Goal: Task Accomplishment & Management: Manage account settings

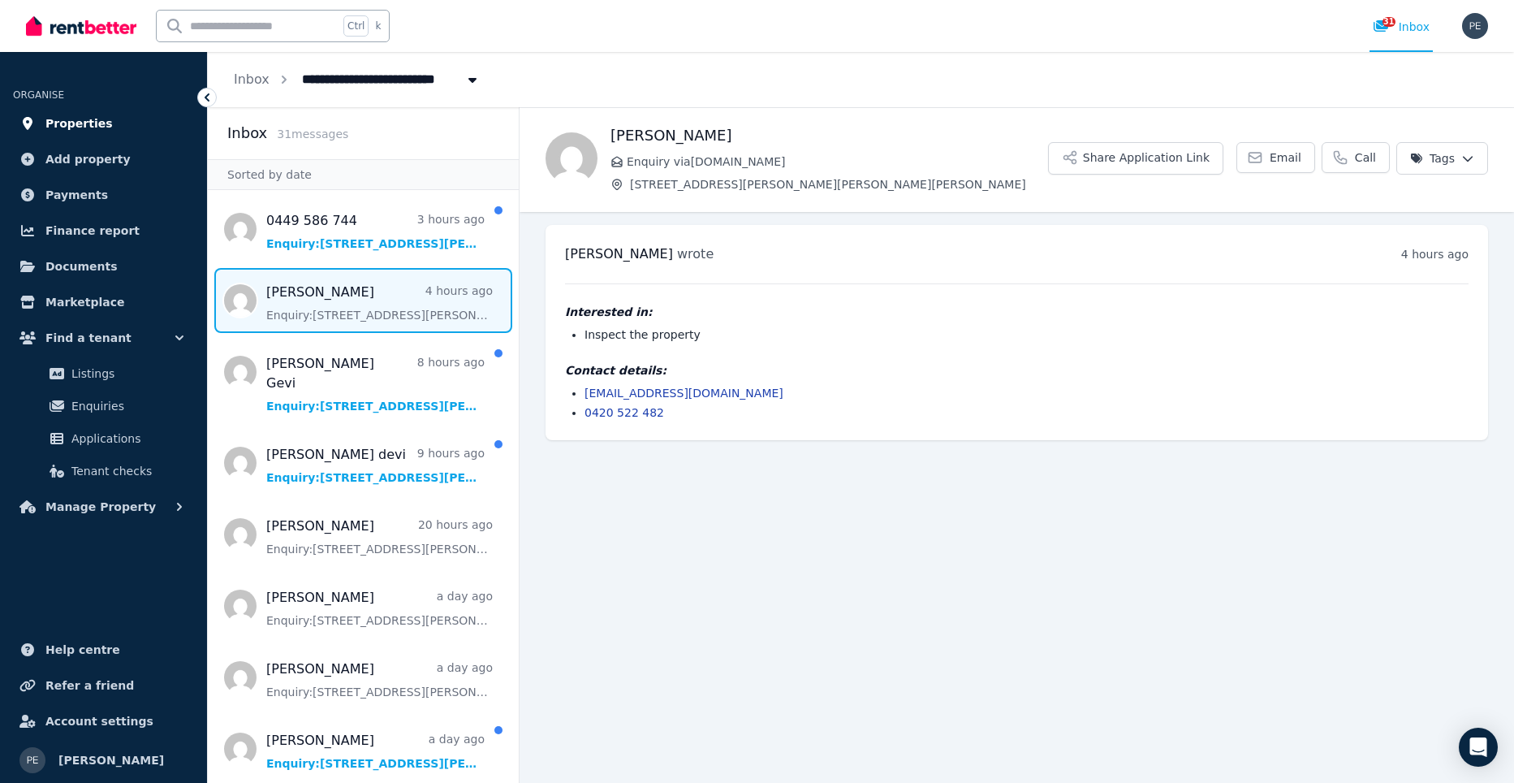
click at [89, 123] on span "Properties" at bounding box center [78, 123] width 67 height 19
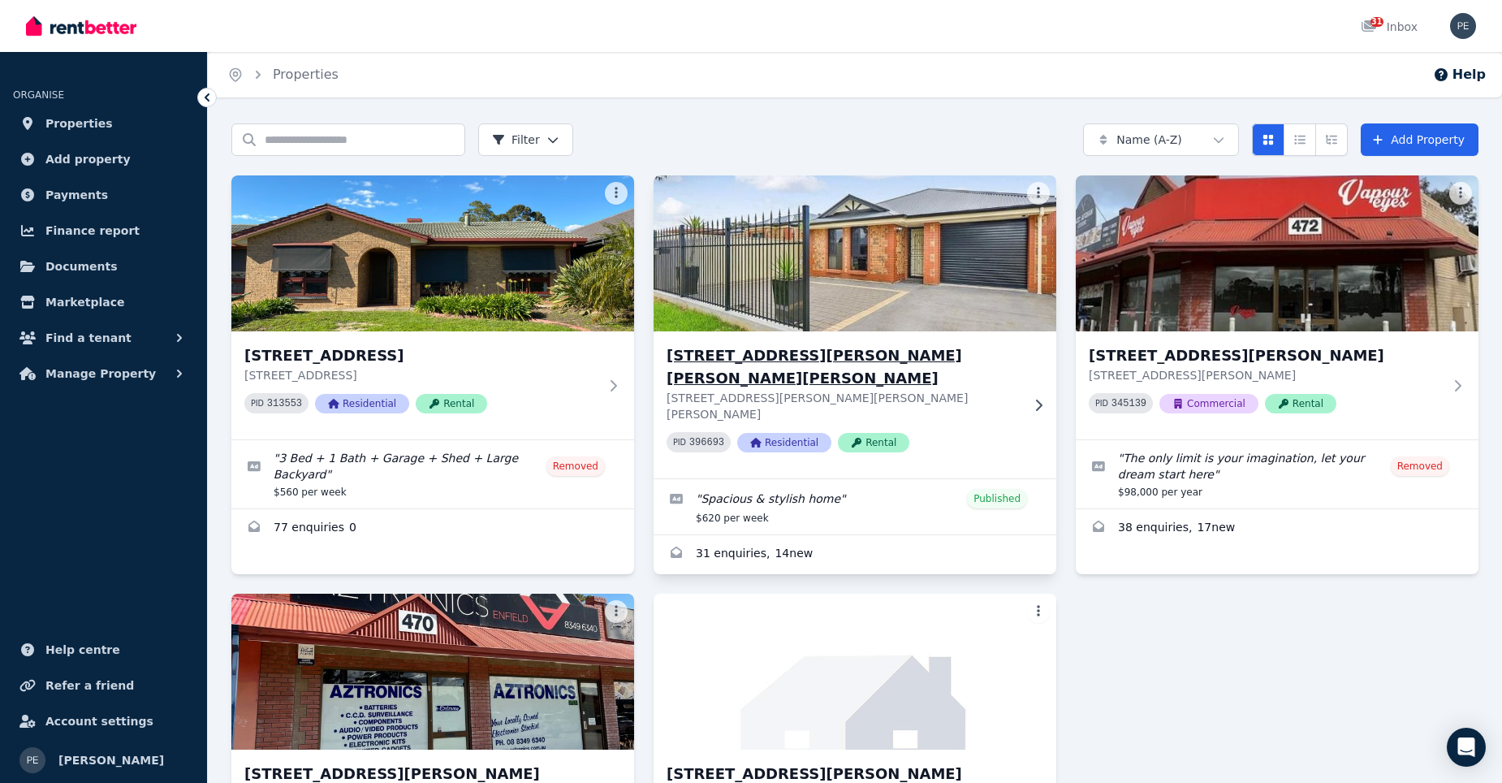
click at [767, 348] on h3 "[STREET_ADDRESS][PERSON_NAME][PERSON_NAME][PERSON_NAME]" at bounding box center [844, 366] width 354 height 45
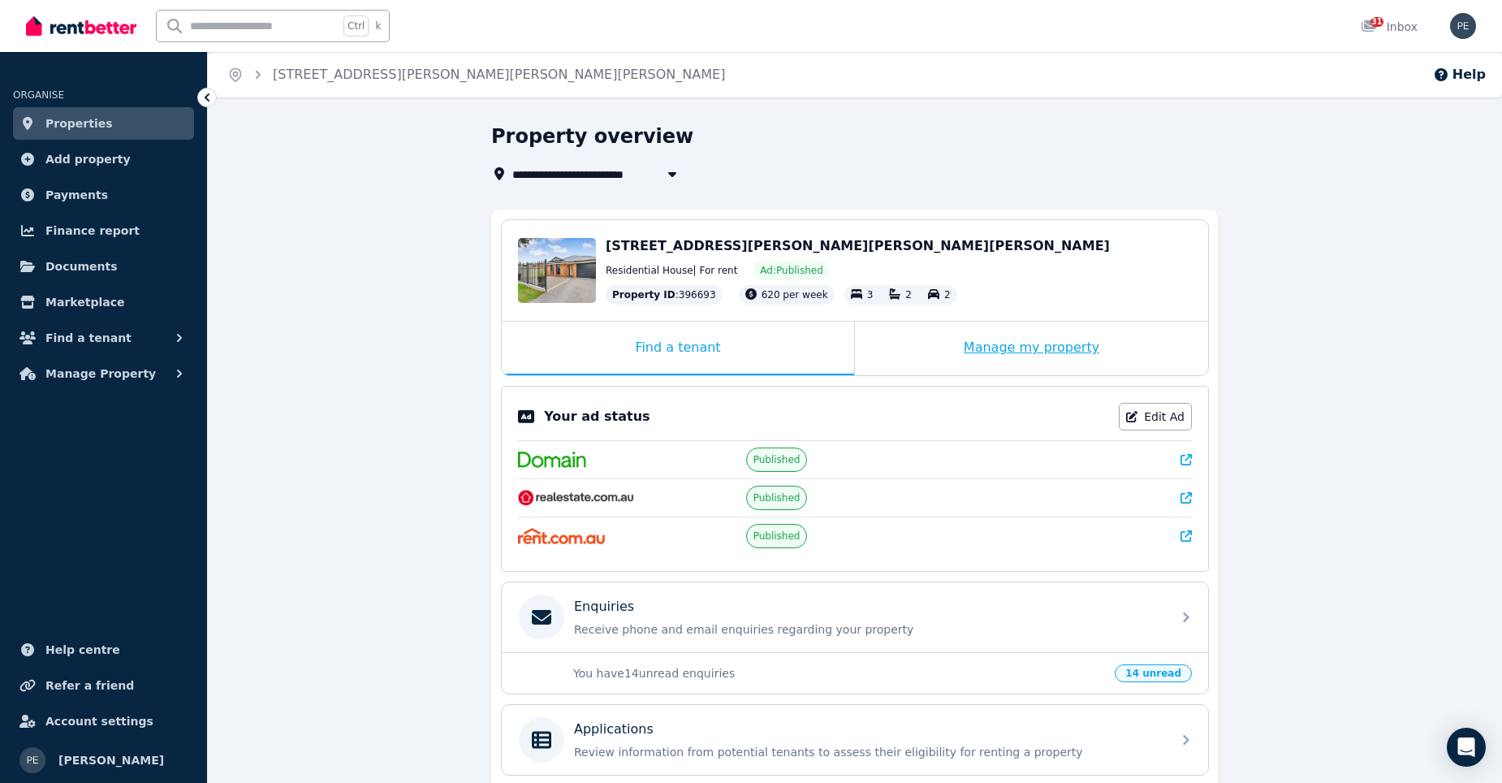
click at [996, 352] on div "Manage my property" at bounding box center [1031, 349] width 353 height 54
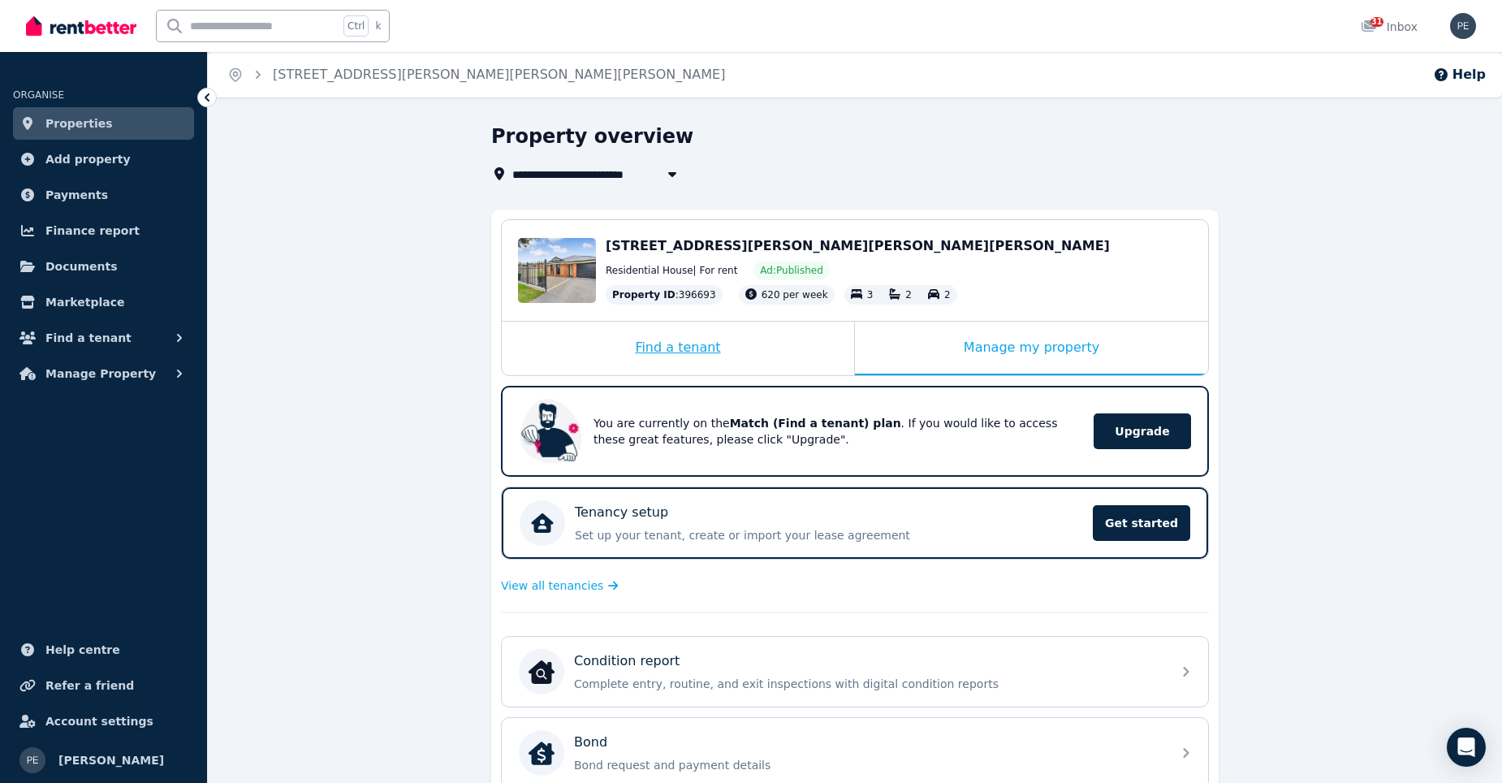
click at [697, 334] on div "Find a tenant" at bounding box center [678, 349] width 352 height 54
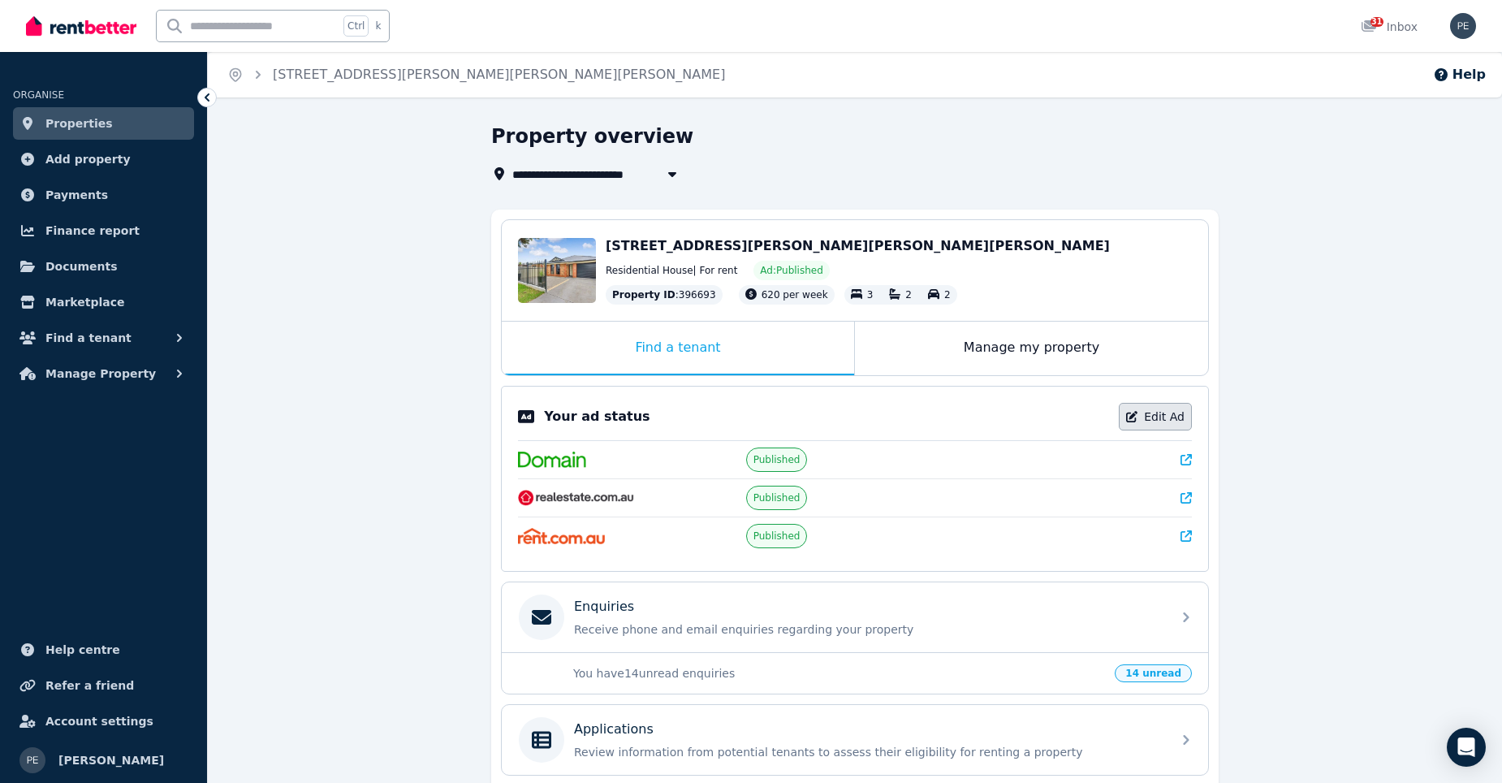
click at [1164, 419] on link "Edit Ad" at bounding box center [1155, 417] width 73 height 28
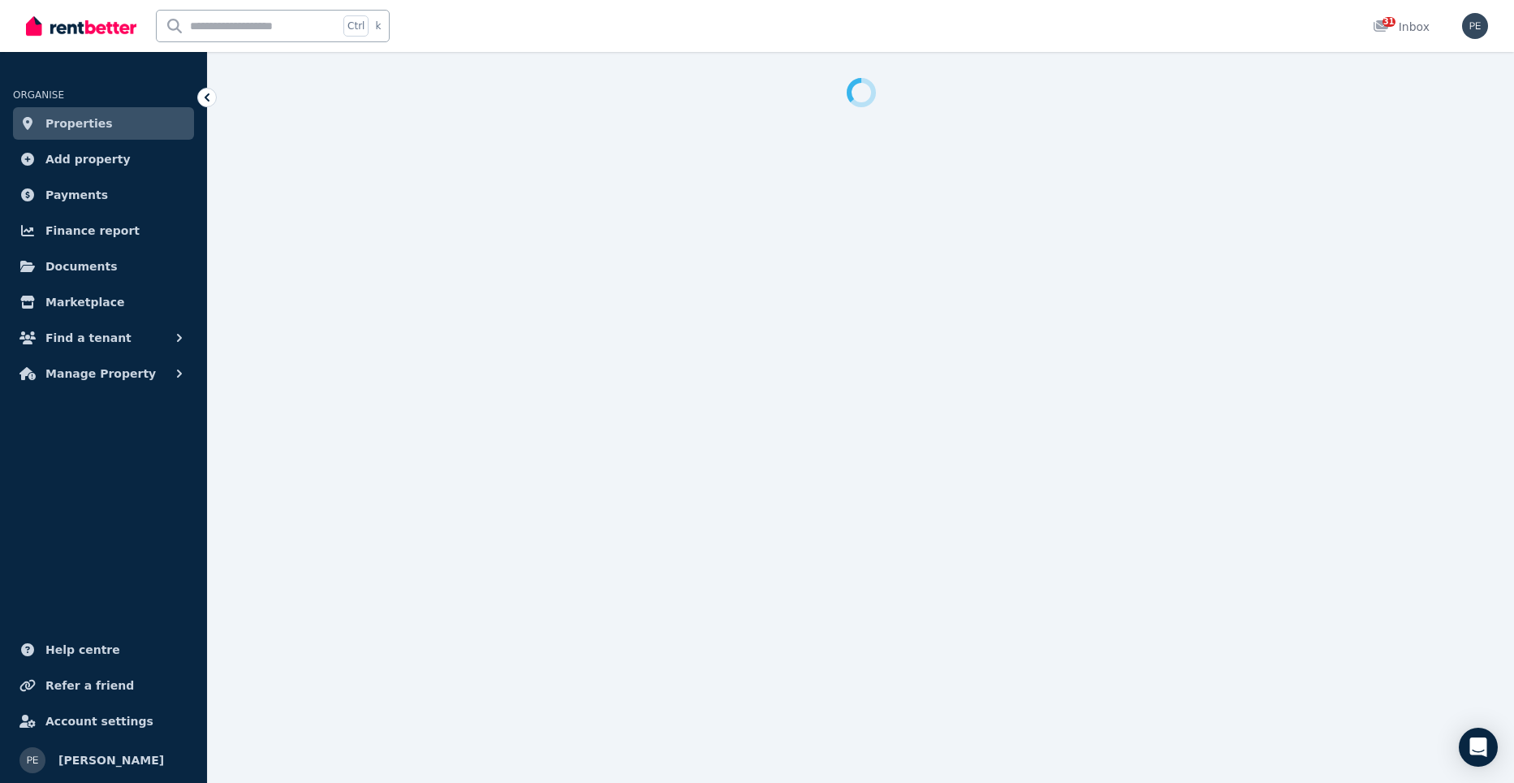
select select "**********"
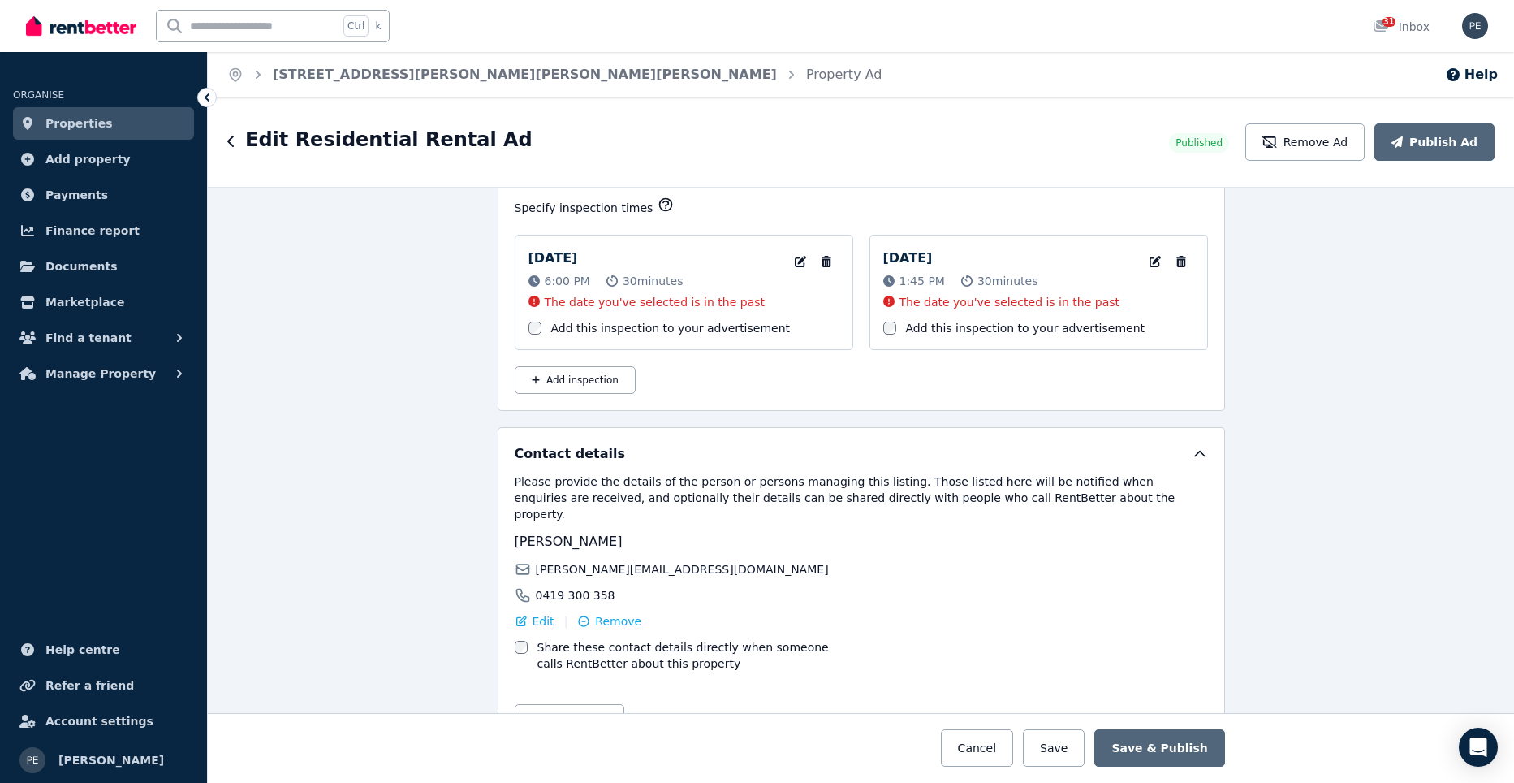
scroll to position [2796, 0]
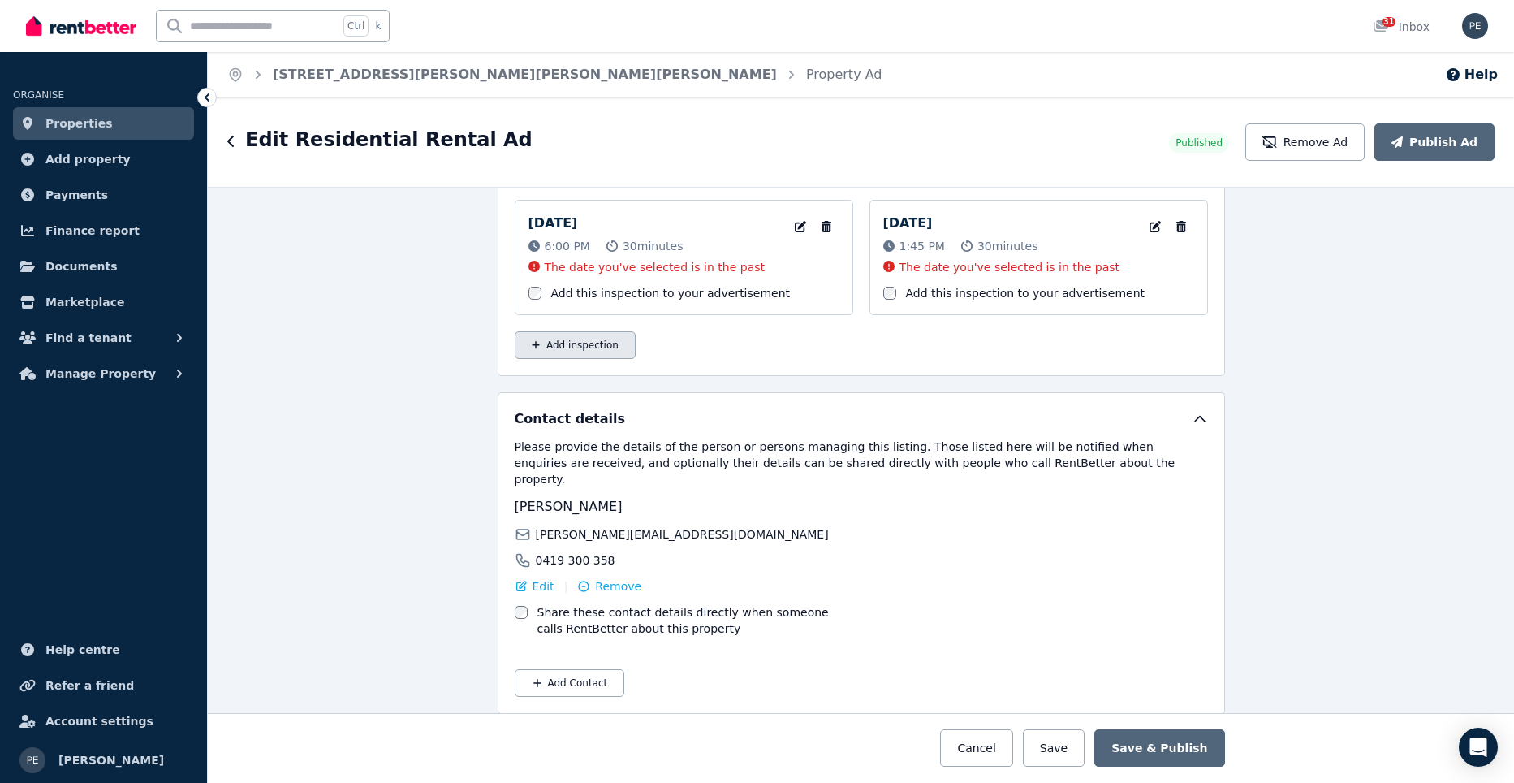
click at [585, 339] on button "Add inspection" at bounding box center [575, 345] width 121 height 28
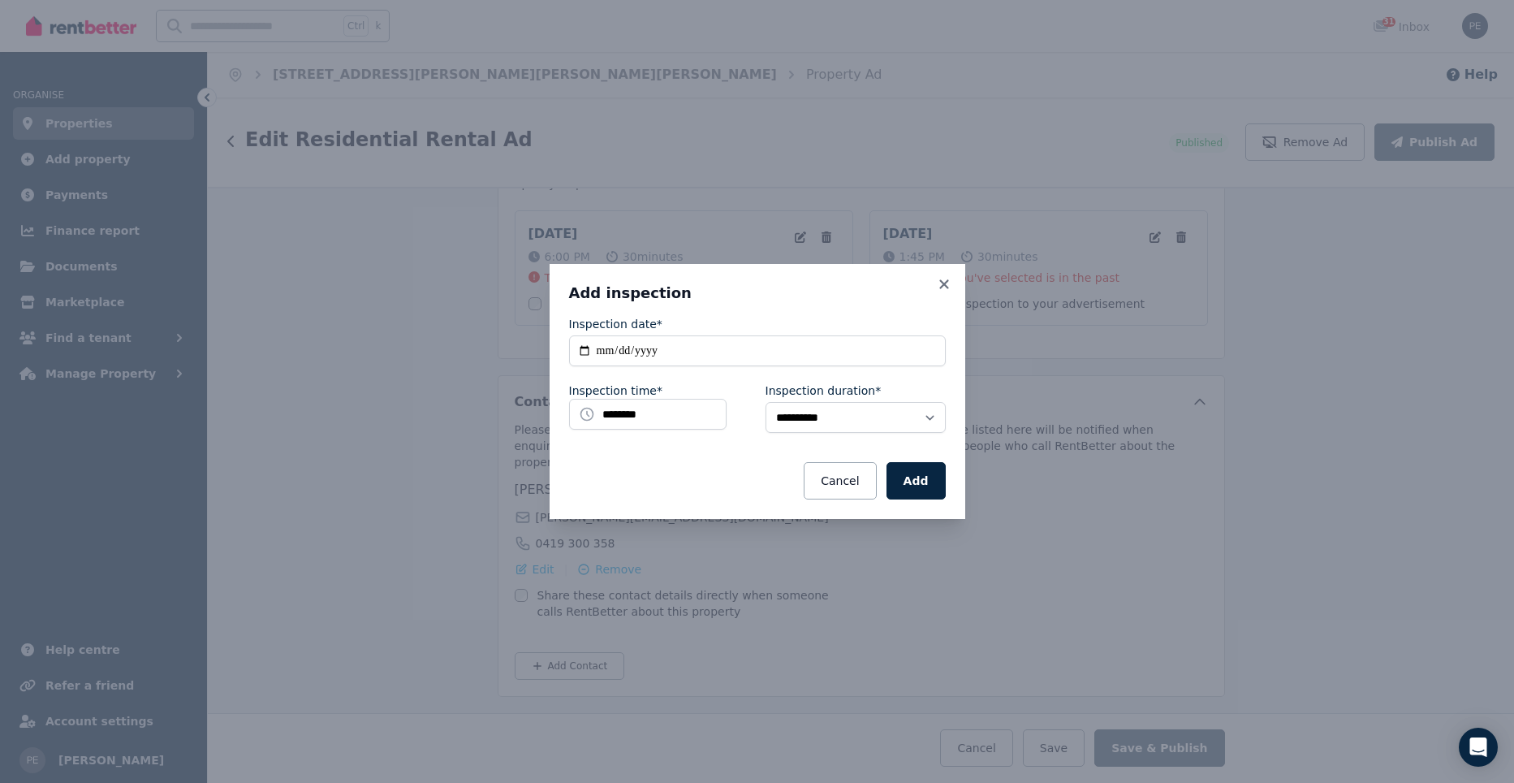
scroll to position [2768, 0]
click at [648, 419] on input "********" at bounding box center [648, 414] width 158 height 31
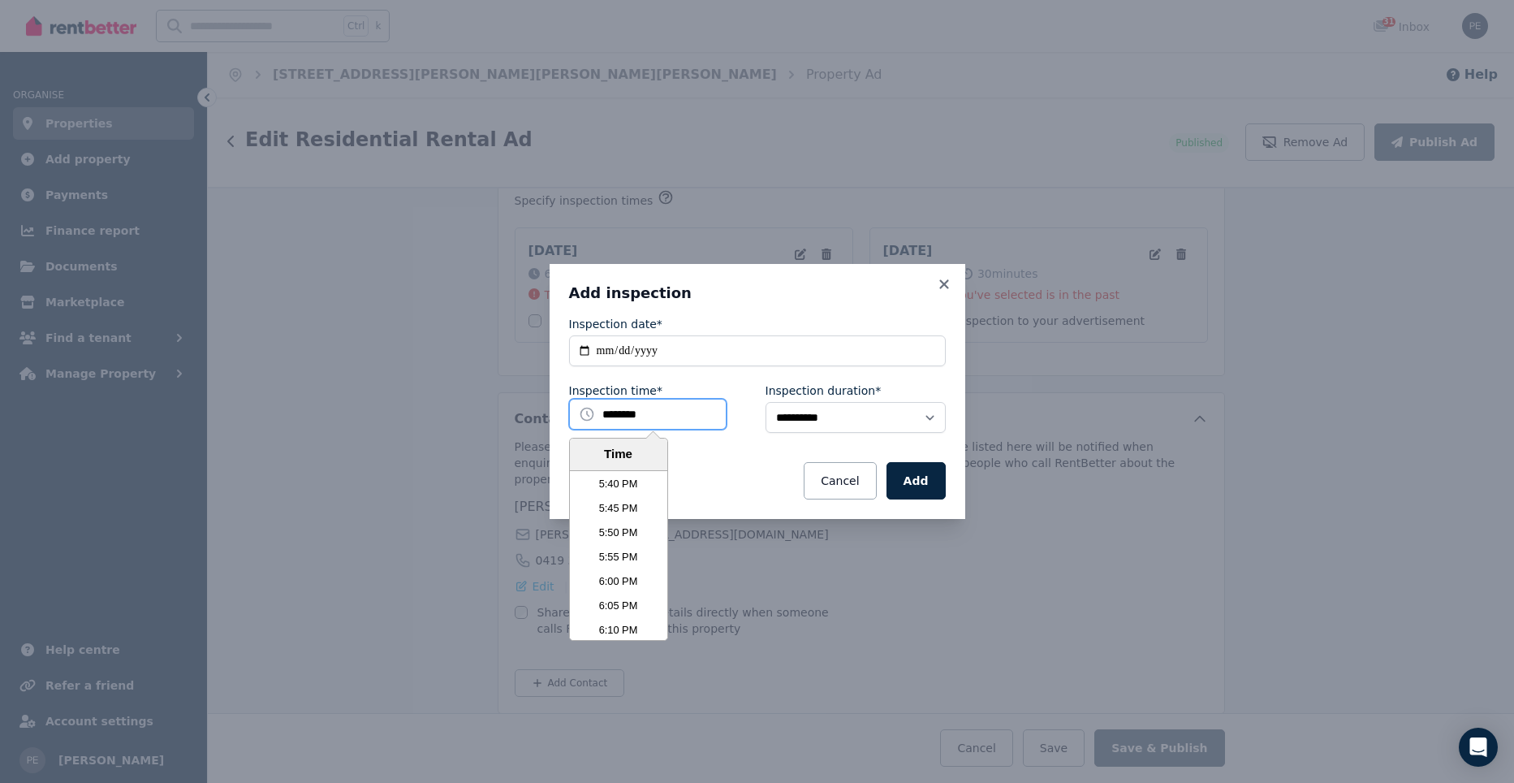
scroll to position [5190, 0]
click at [617, 574] on li "6:05 PM" at bounding box center [618, 580] width 97 height 24
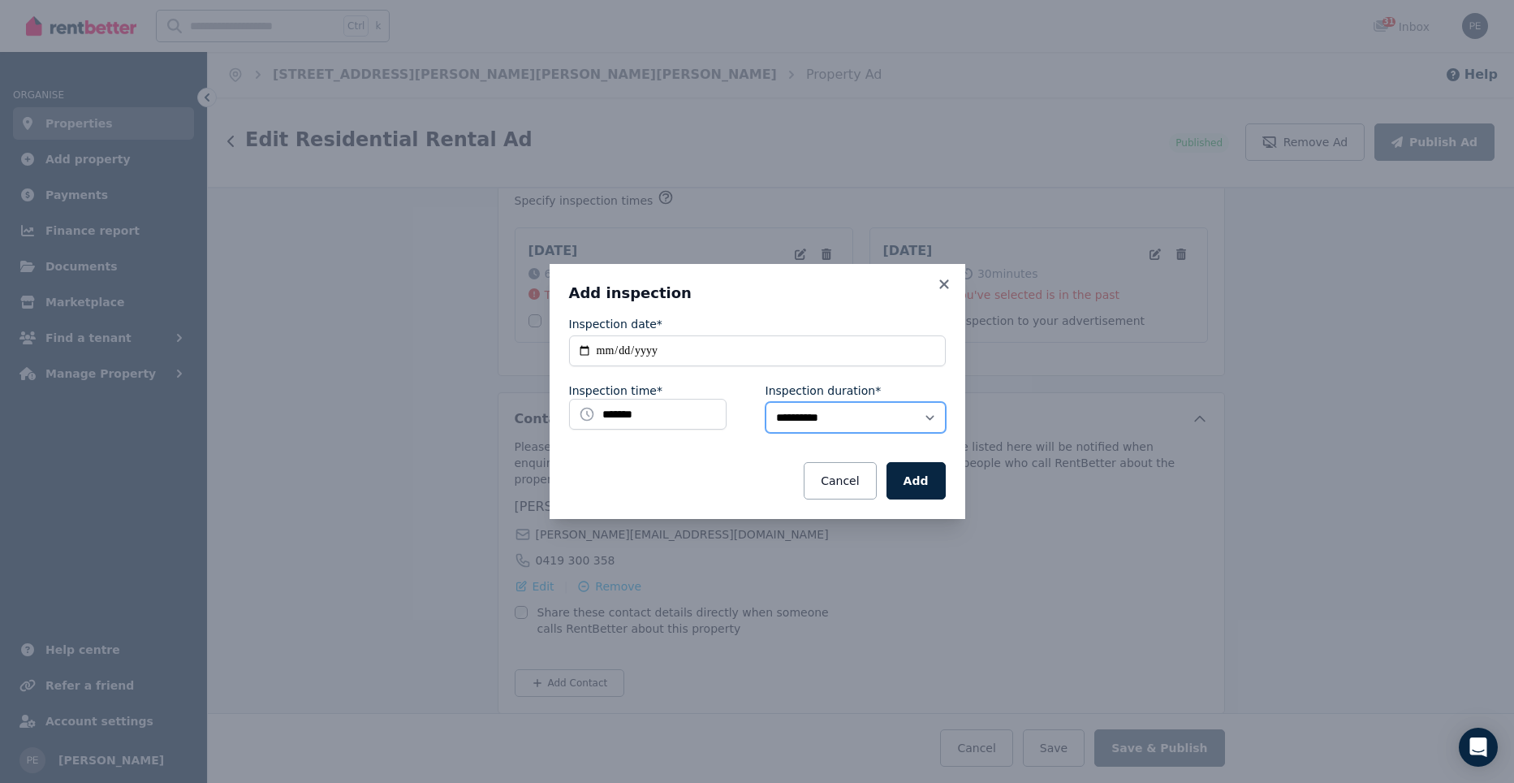
click at [801, 425] on select "**********" at bounding box center [856, 417] width 180 height 31
select select "**"
click at [766, 402] on select "**********" at bounding box center [856, 417] width 180 height 31
click at [924, 478] on button "Add" at bounding box center [916, 480] width 59 height 37
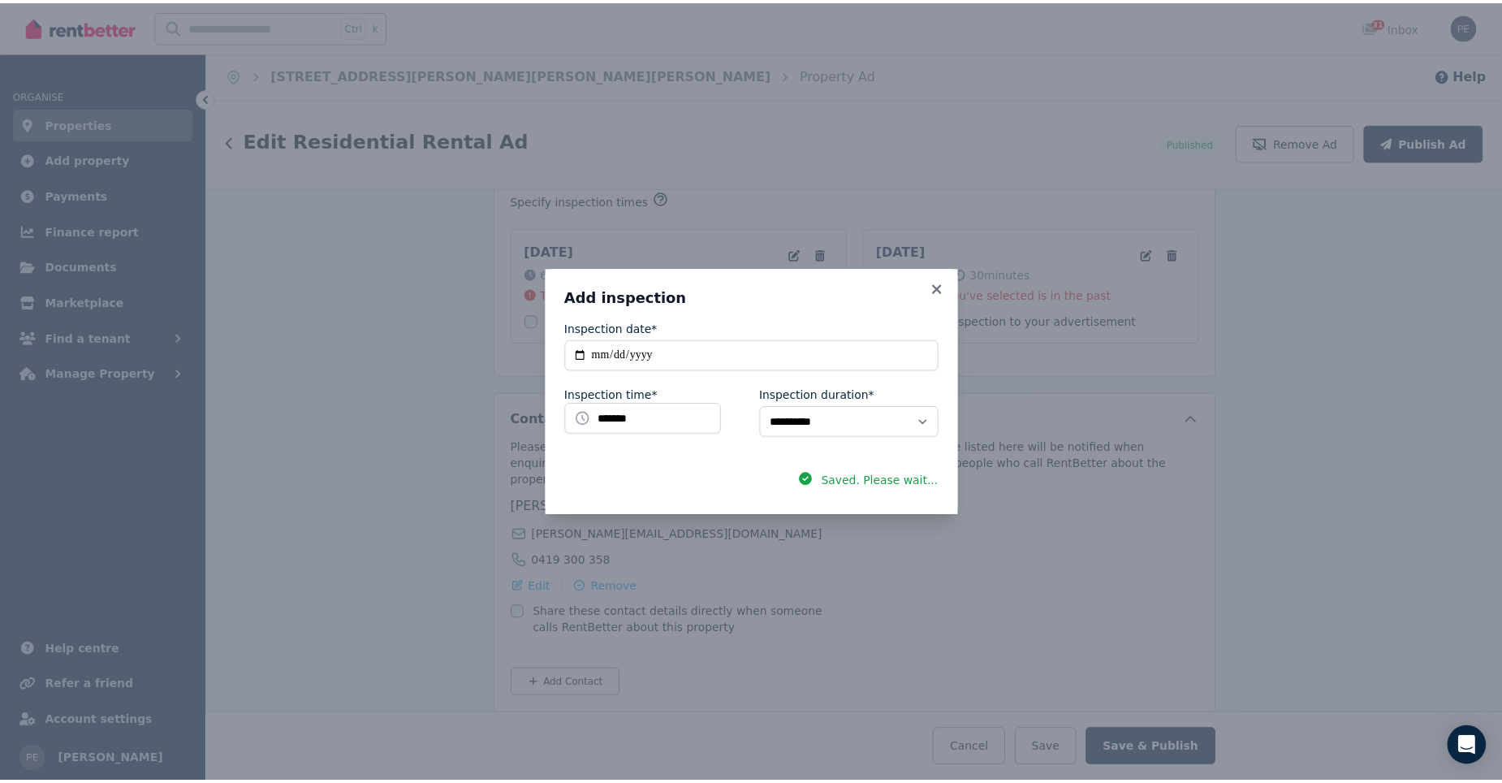
scroll to position [2796, 0]
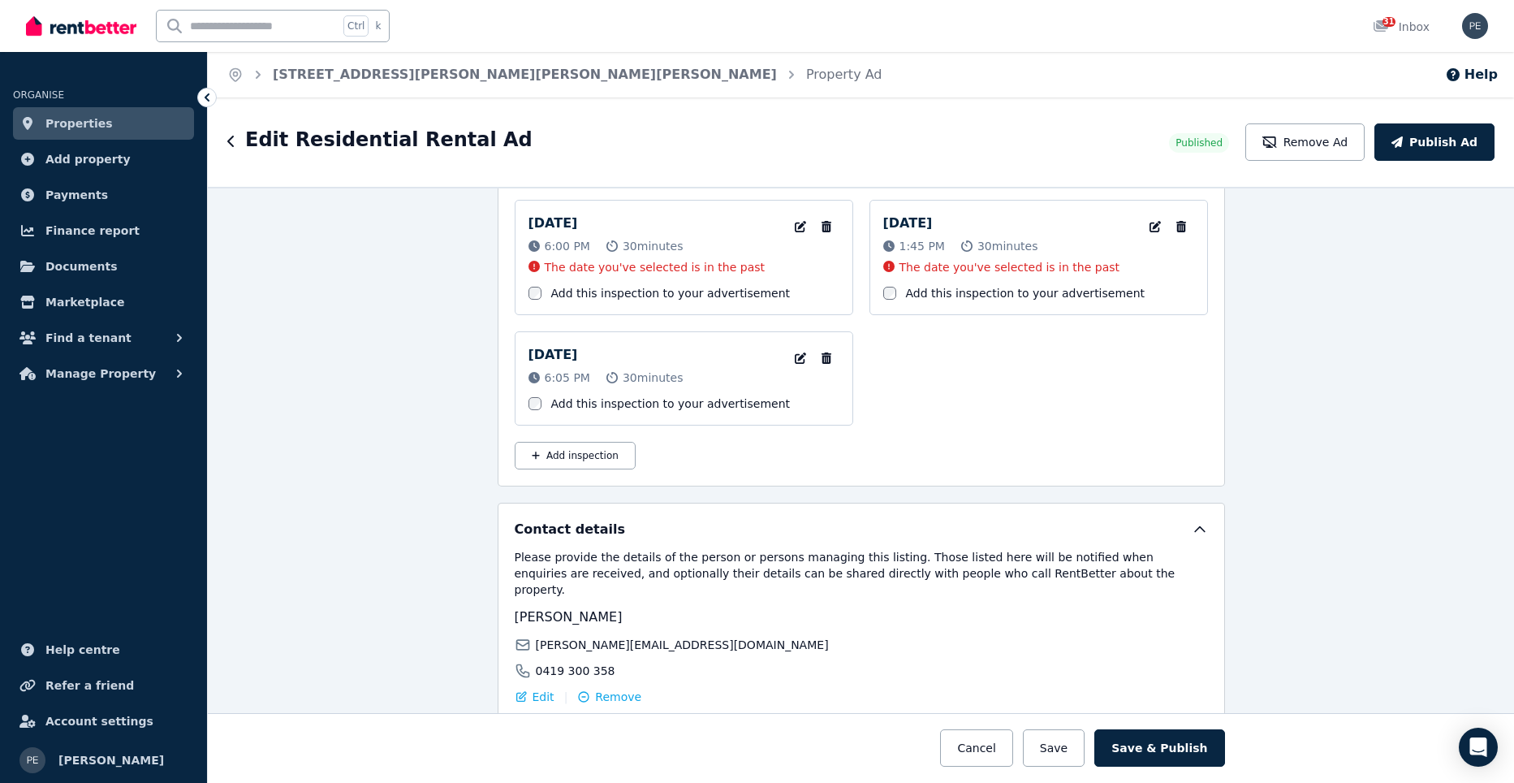
drag, startPoint x: 524, startPoint y: 352, endPoint x: 665, endPoint y: 378, distance: 143.5
click at [665, 378] on div "[DATE] 6:05 PM 30 minutes Edit Inspection date and time Remove Inspection" at bounding box center [684, 365] width 311 height 41
click at [668, 378] on div "[DATE] 6:05 PM 30 minutes Edit Inspection date and time Remove Inspection" at bounding box center [684, 365] width 311 height 41
copy div "[DATE] 6:05 PM 30 minutes"
click at [1432, 155] on button "Publish Ad" at bounding box center [1435, 141] width 120 height 37
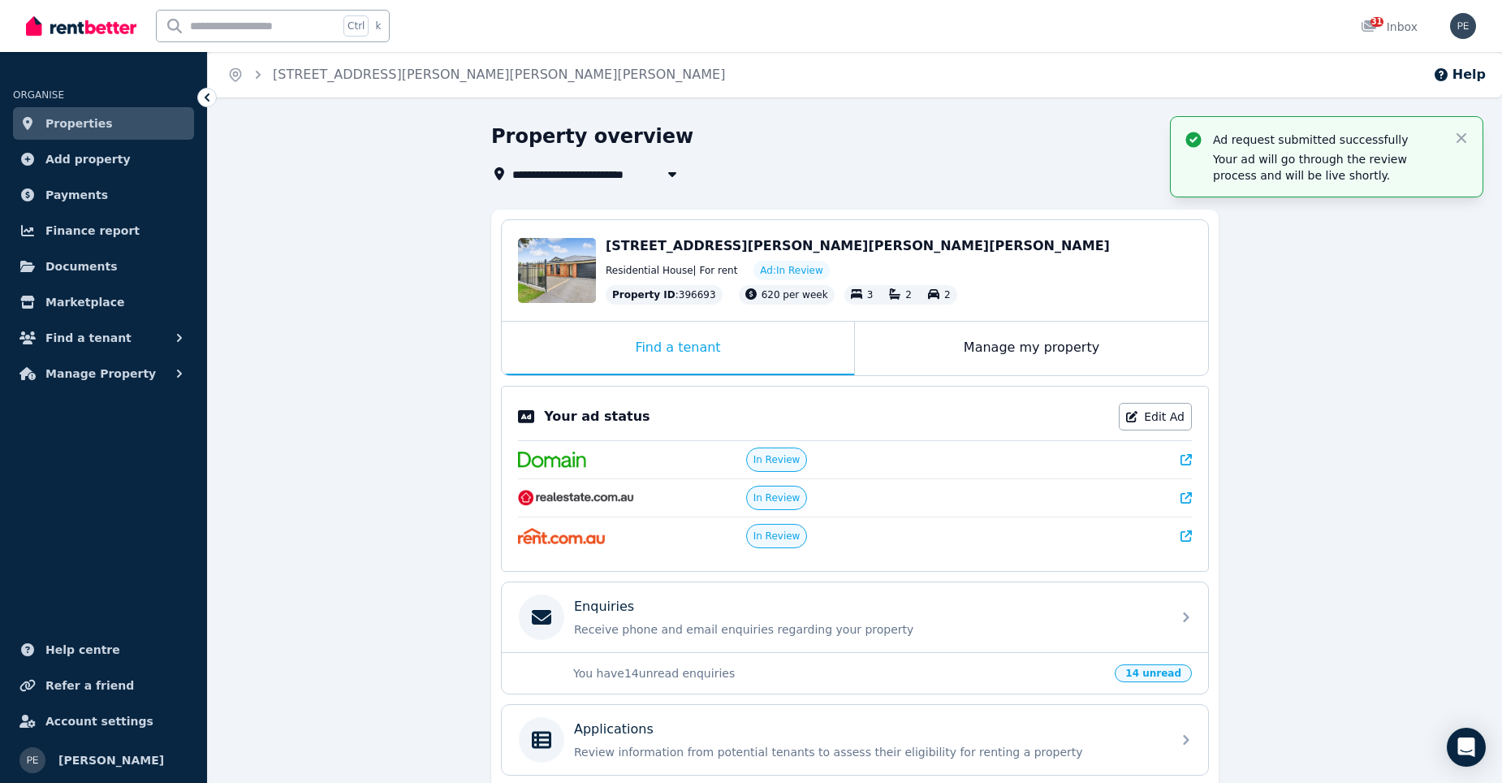
click at [71, 124] on span "Properties" at bounding box center [78, 123] width 67 height 19
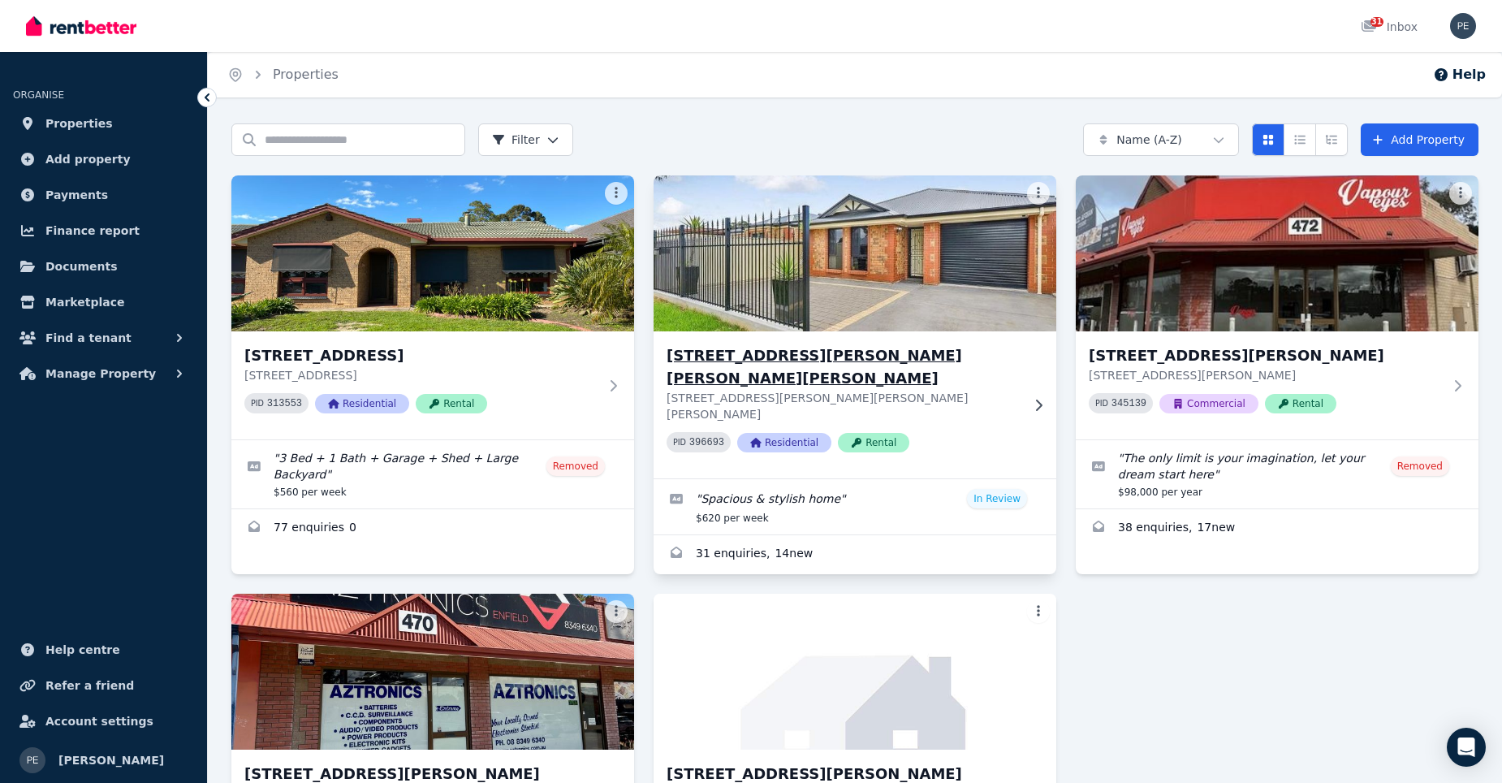
click at [953, 240] on img at bounding box center [855, 253] width 423 height 164
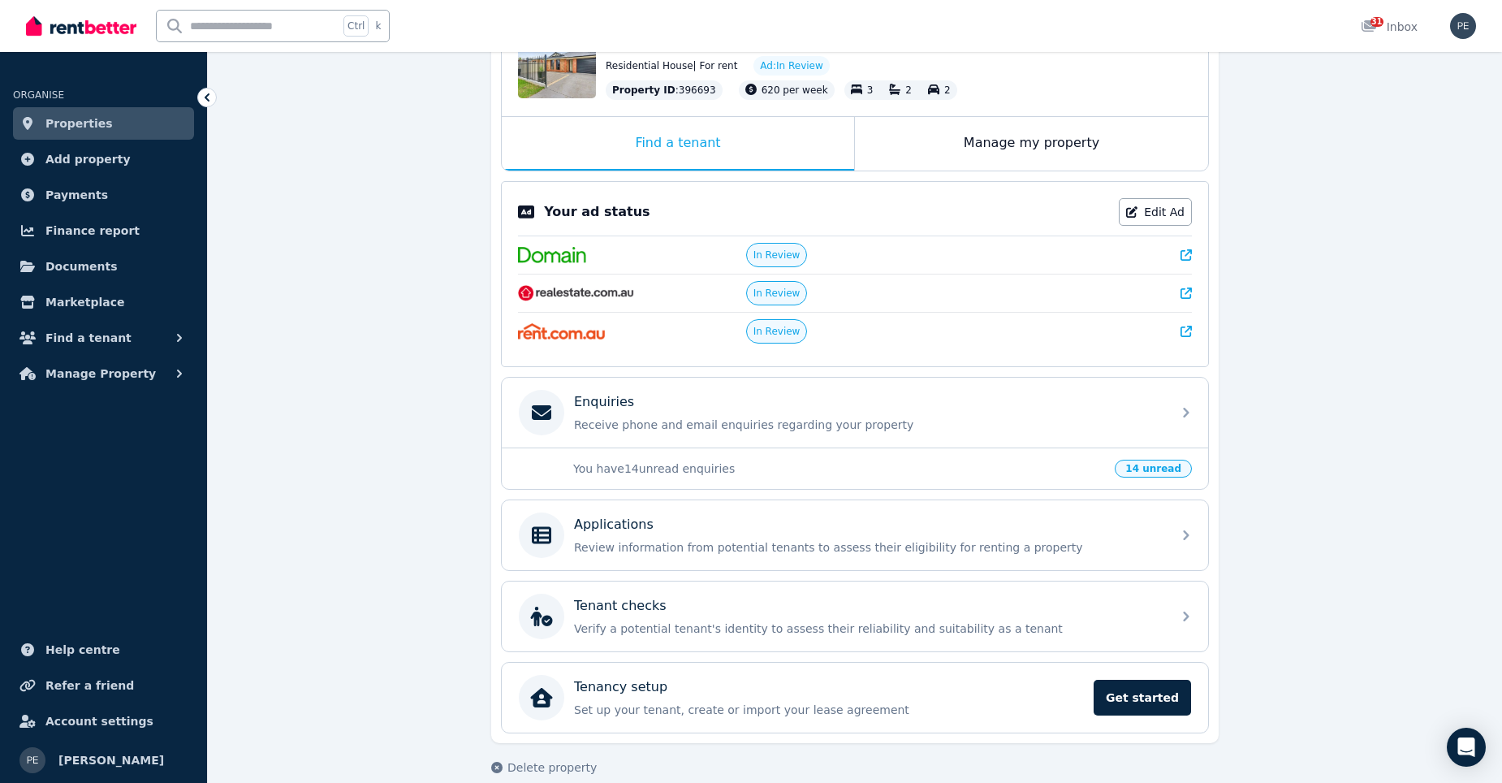
scroll to position [227, 0]
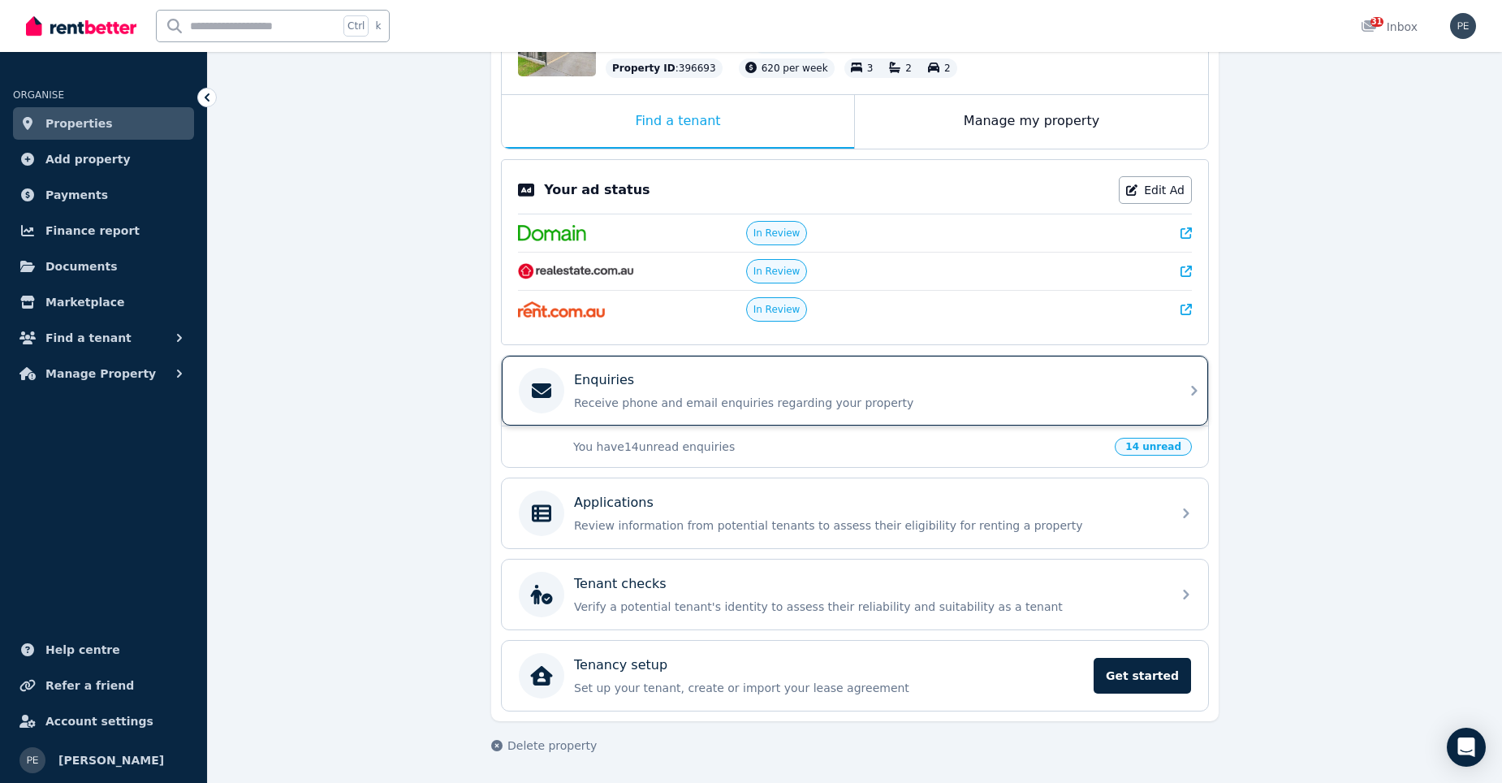
click at [726, 374] on div "Enquiries" at bounding box center [868, 379] width 588 height 19
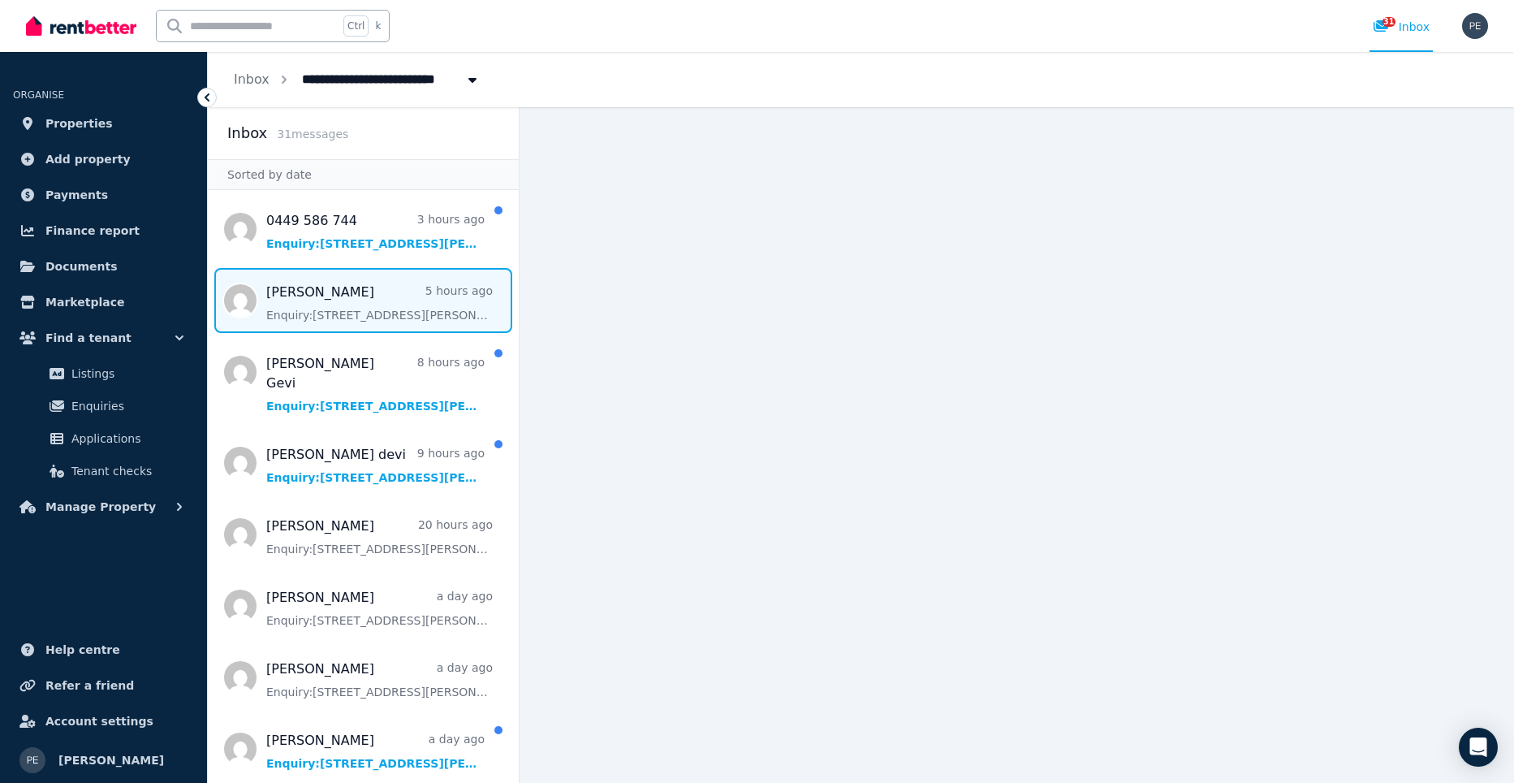
click at [395, 287] on span "Message list" at bounding box center [363, 300] width 311 height 65
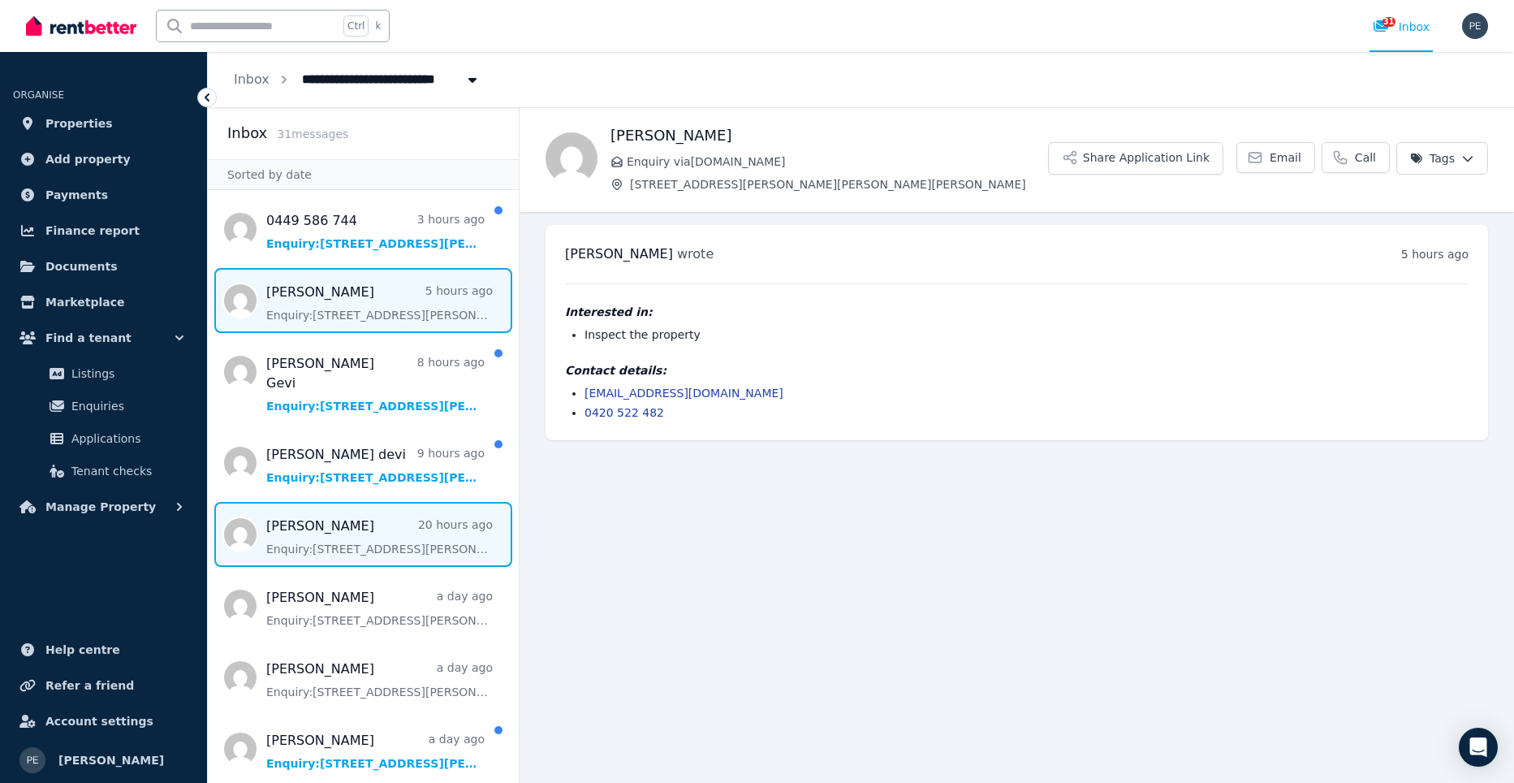
click at [325, 503] on span "Message list" at bounding box center [363, 534] width 311 height 65
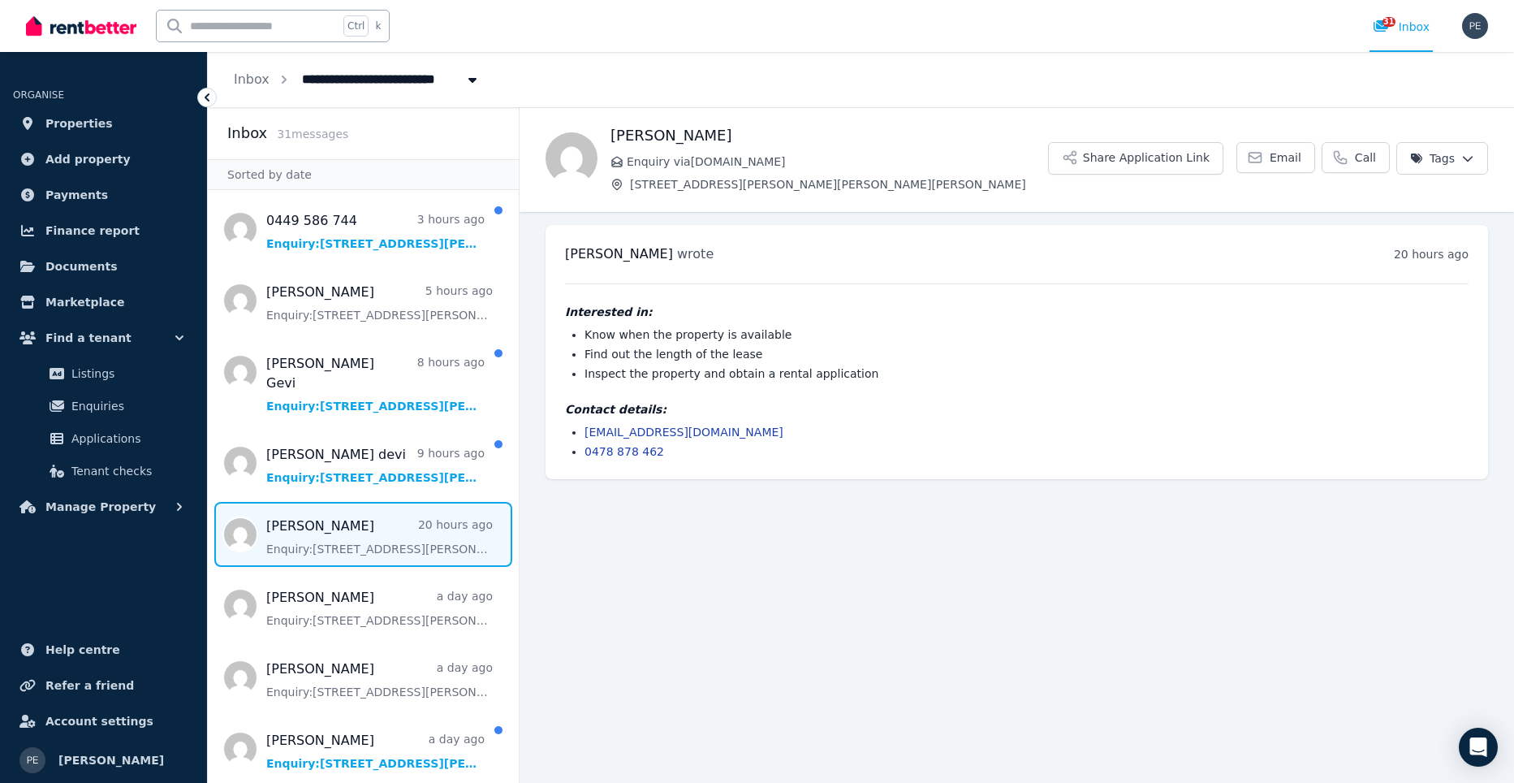
click at [609, 428] on link "[EMAIL_ADDRESS][DOMAIN_NAME]" at bounding box center [684, 432] width 199 height 13
drag, startPoint x: 609, startPoint y: 429, endPoint x: 595, endPoint y: 430, distance: 13.9
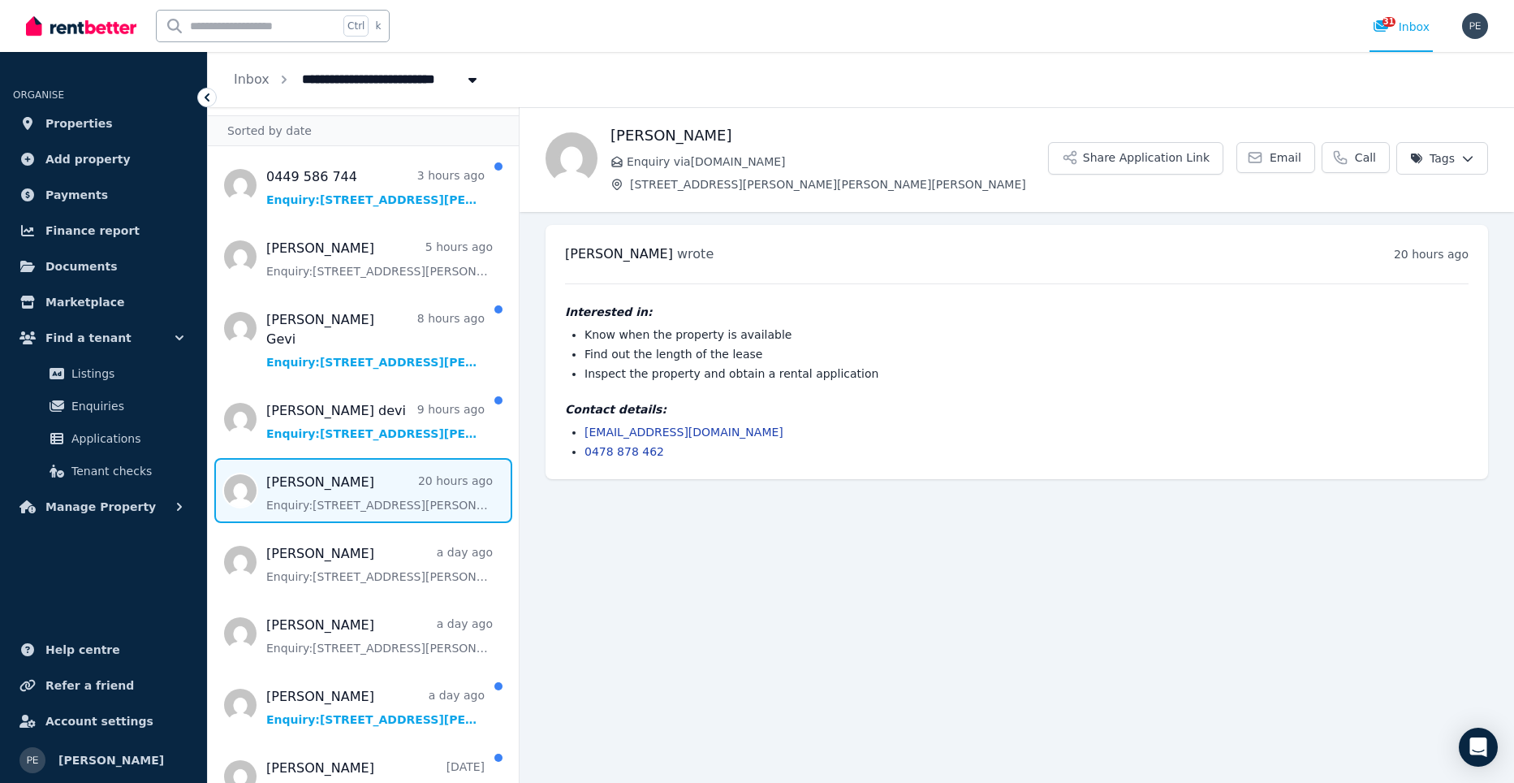
scroll to position [81, 0]
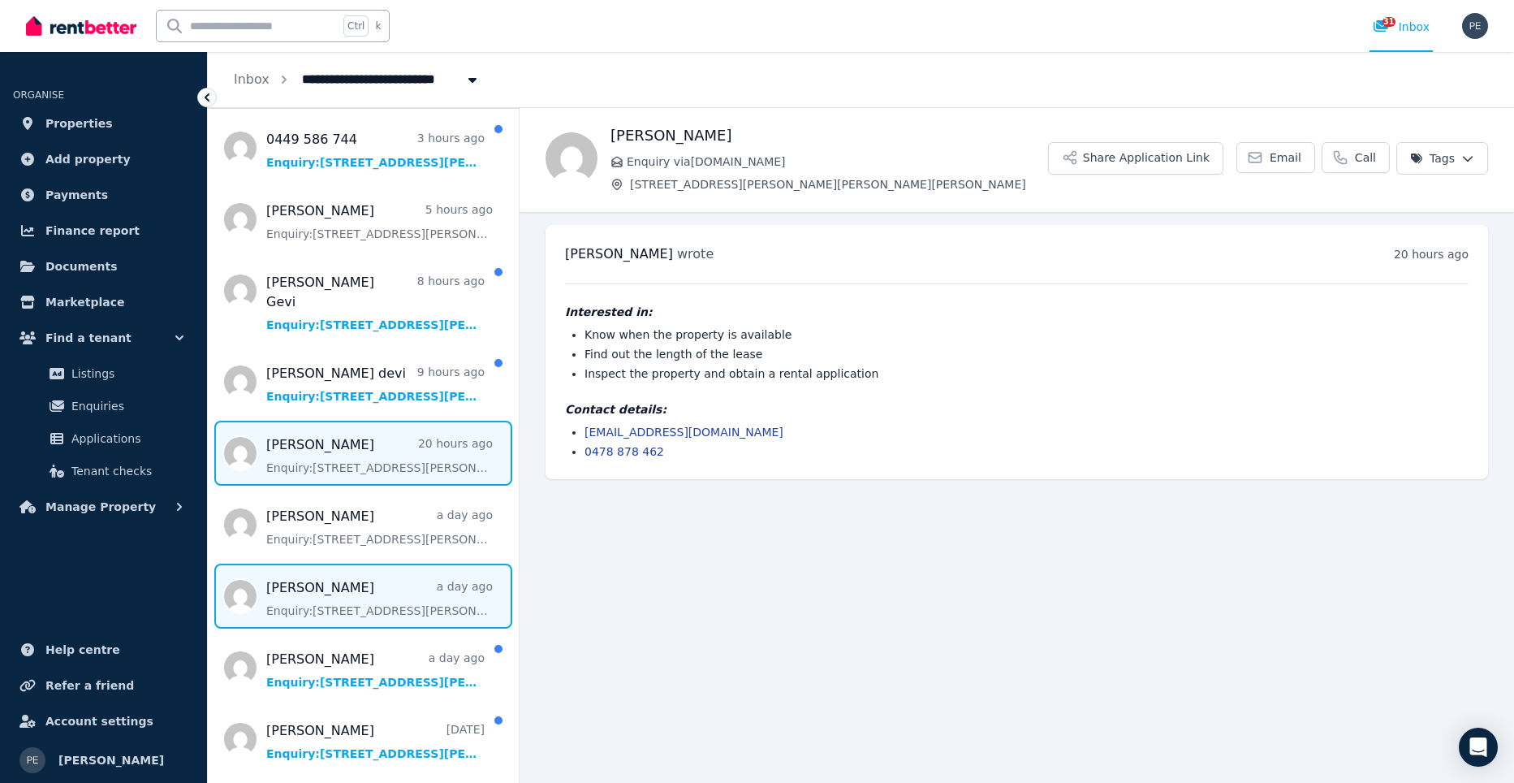
click at [329, 564] on span "Message list" at bounding box center [363, 596] width 311 height 65
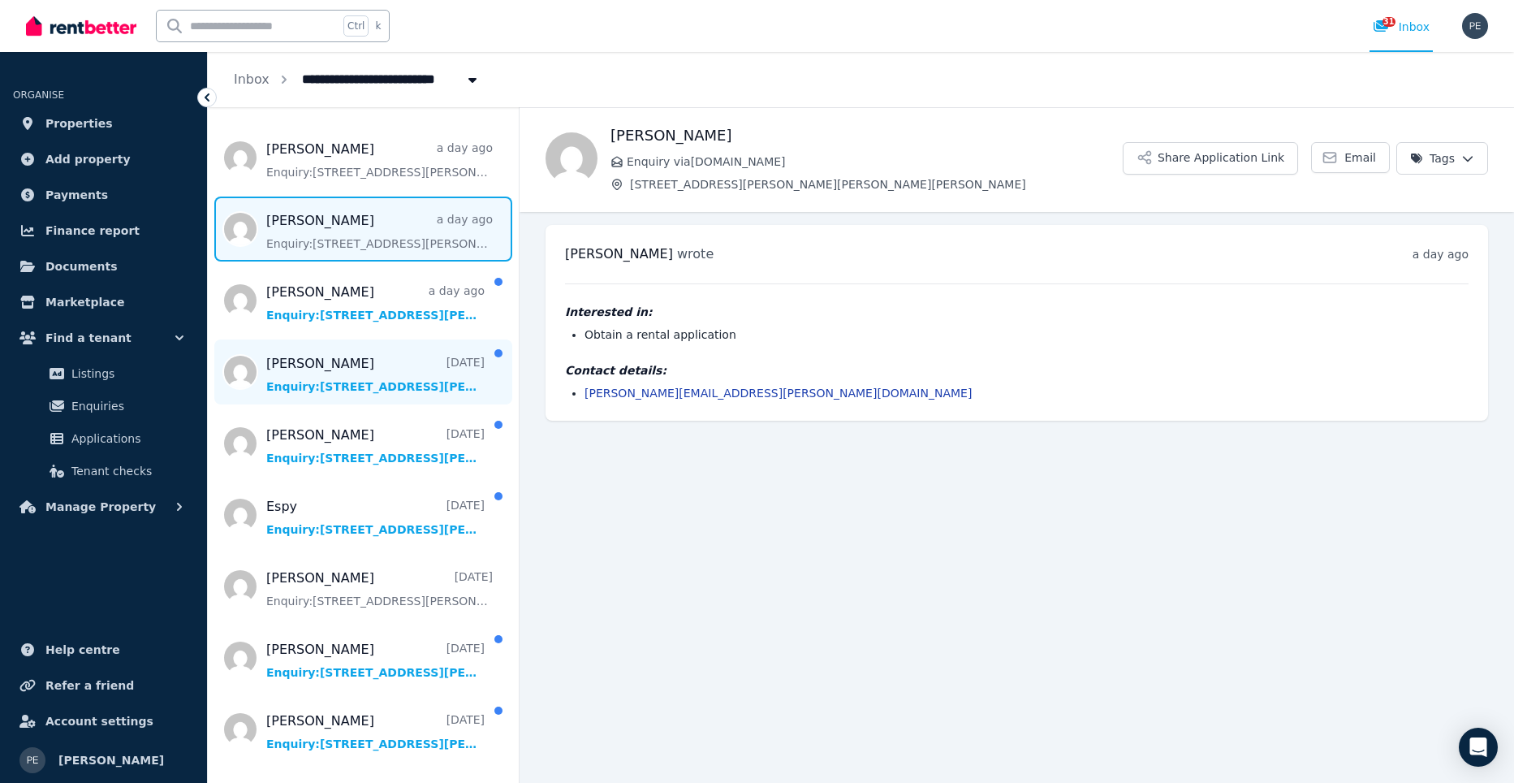
scroll to position [487, 0]
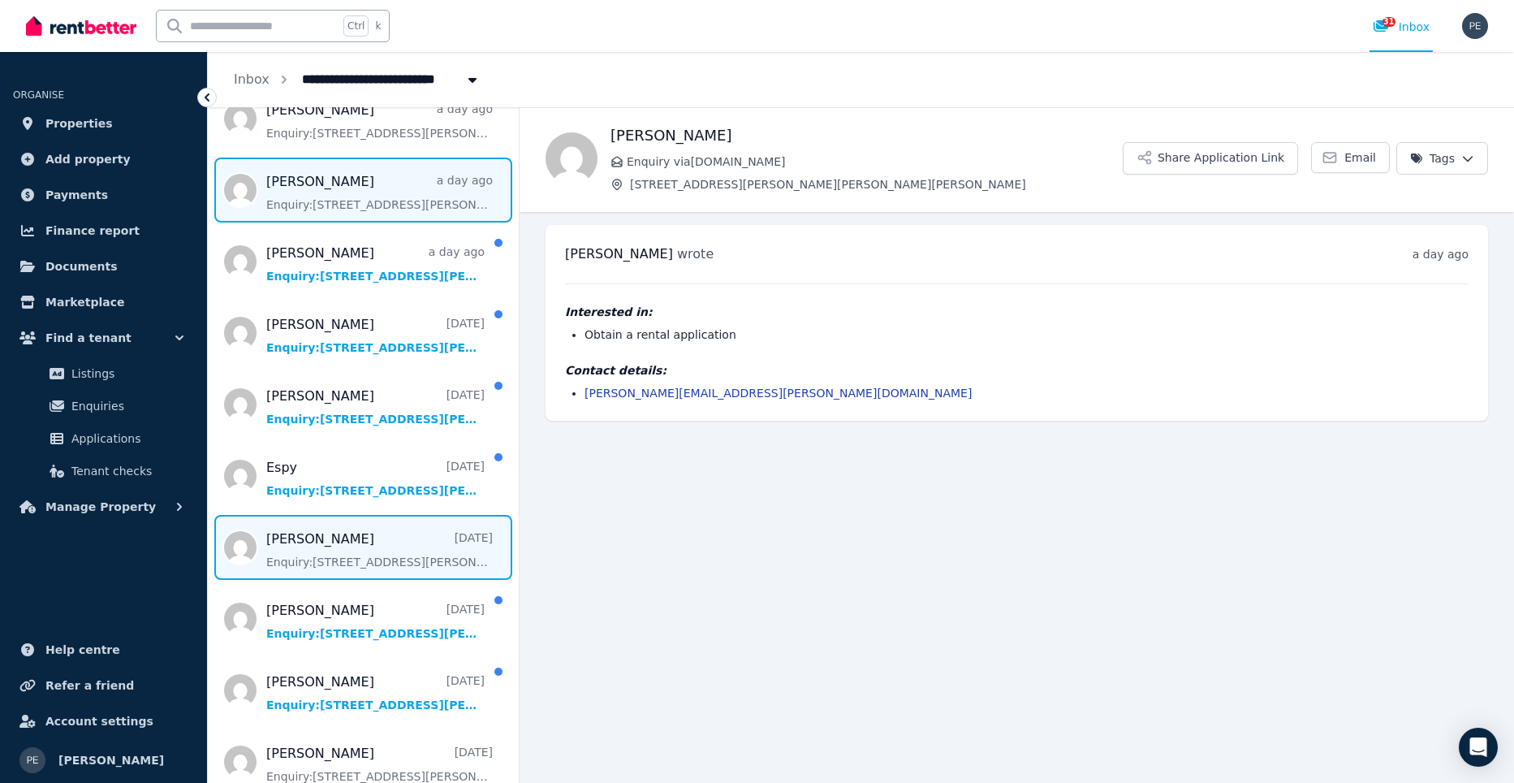
click at [326, 523] on span "Message list" at bounding box center [363, 547] width 311 height 65
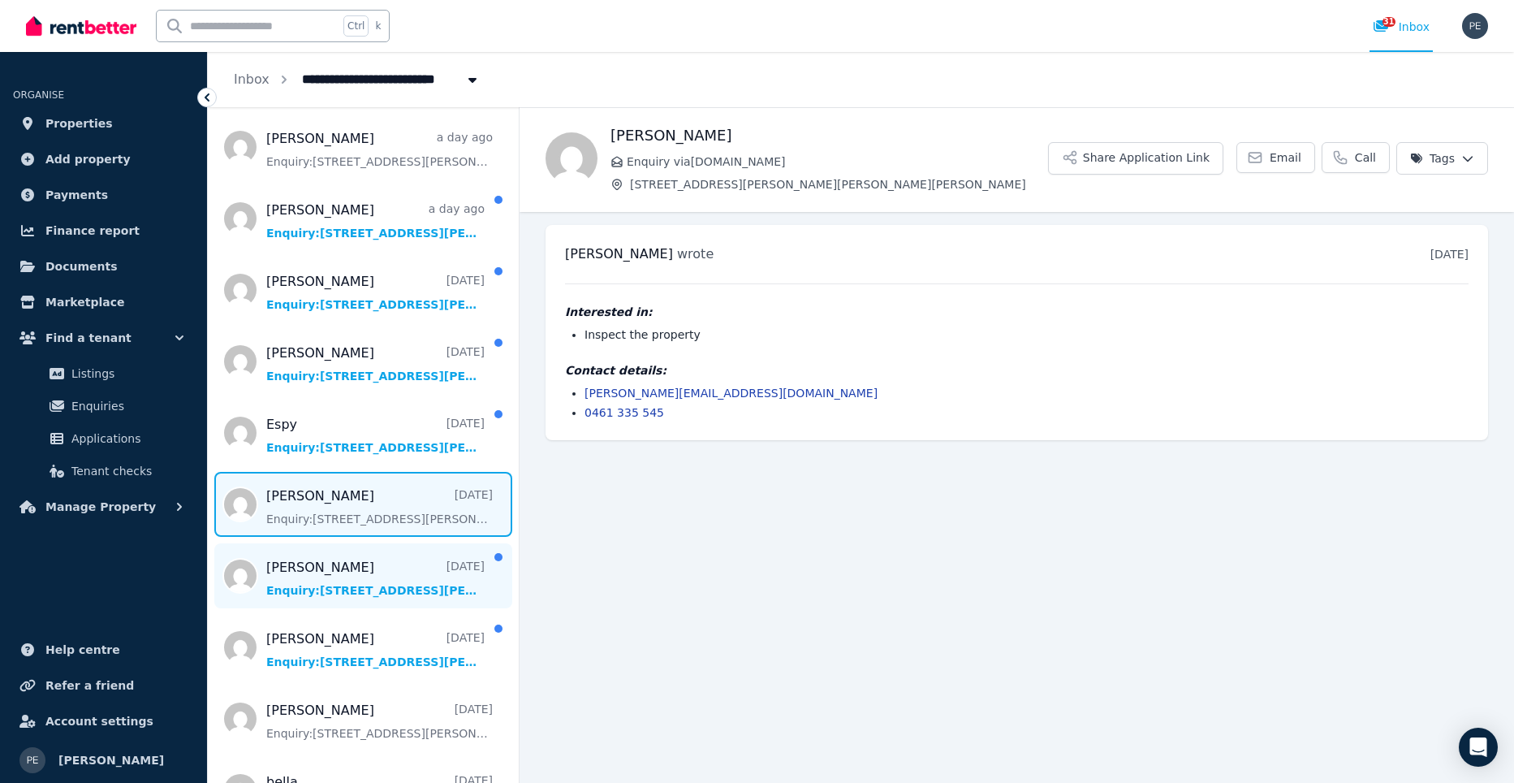
scroll to position [568, 0]
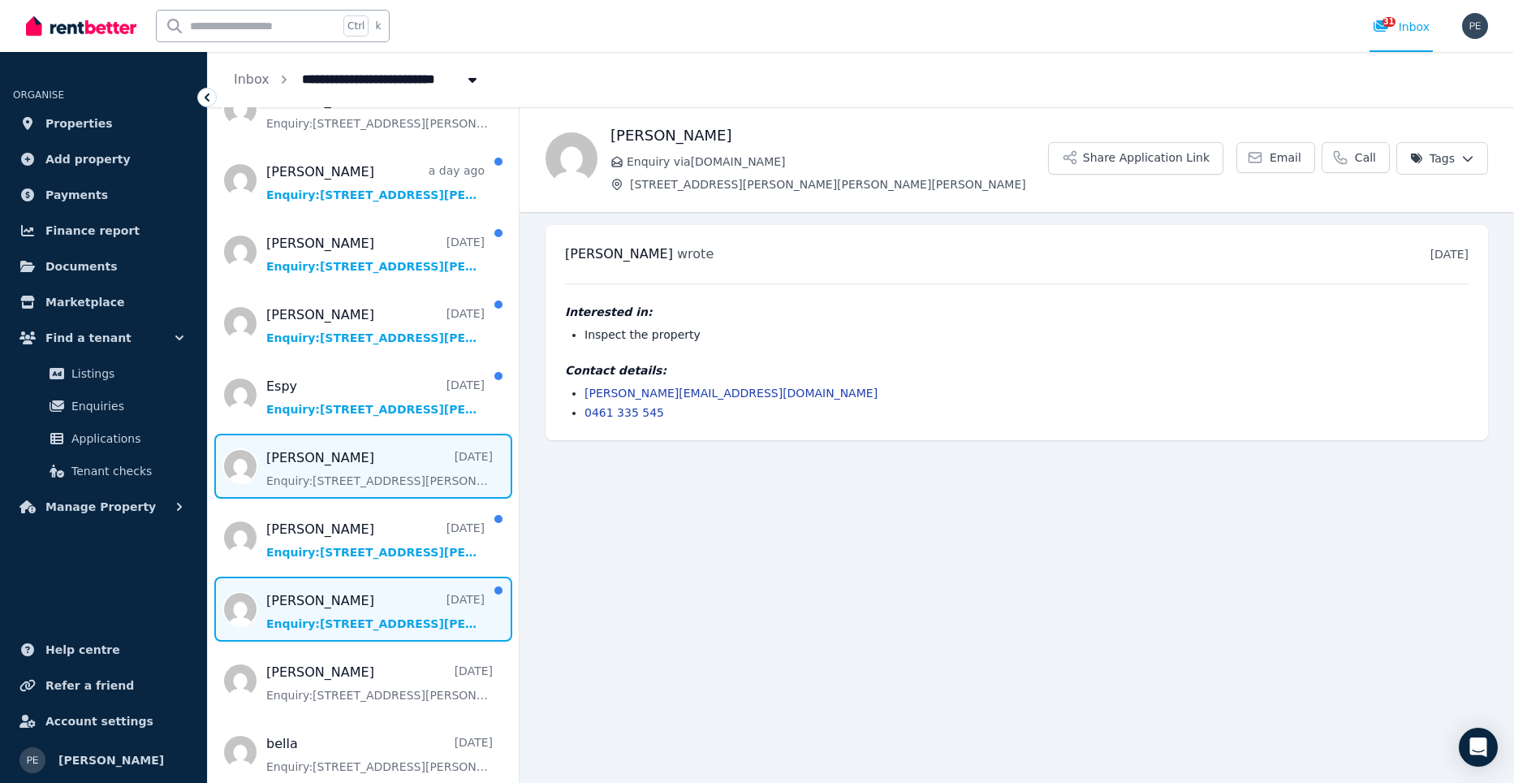
click at [343, 581] on span "Message list" at bounding box center [363, 609] width 311 height 65
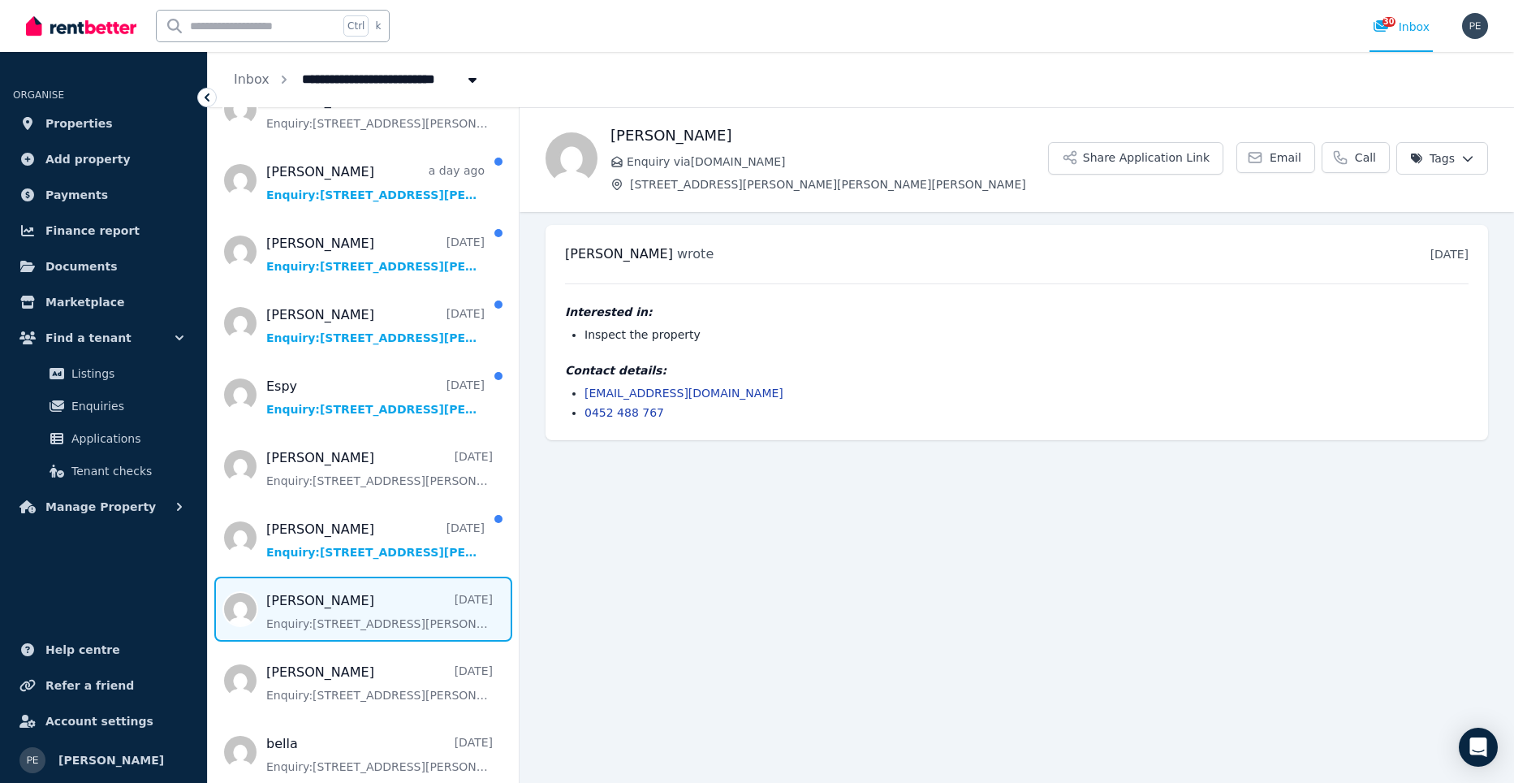
click at [640, 391] on link "[EMAIL_ADDRESS][DOMAIN_NAME]" at bounding box center [684, 393] width 199 height 13
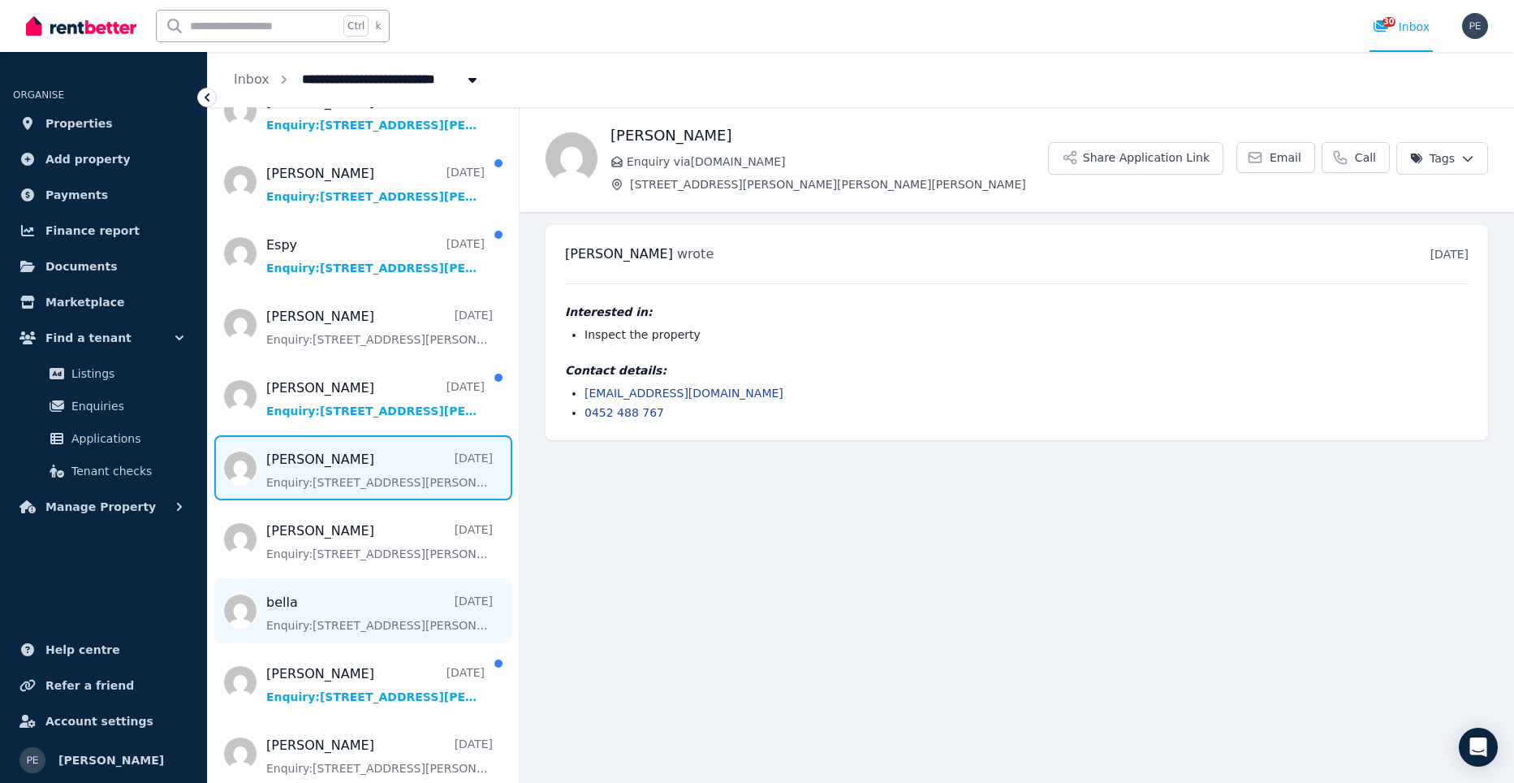
scroll to position [731, 0]
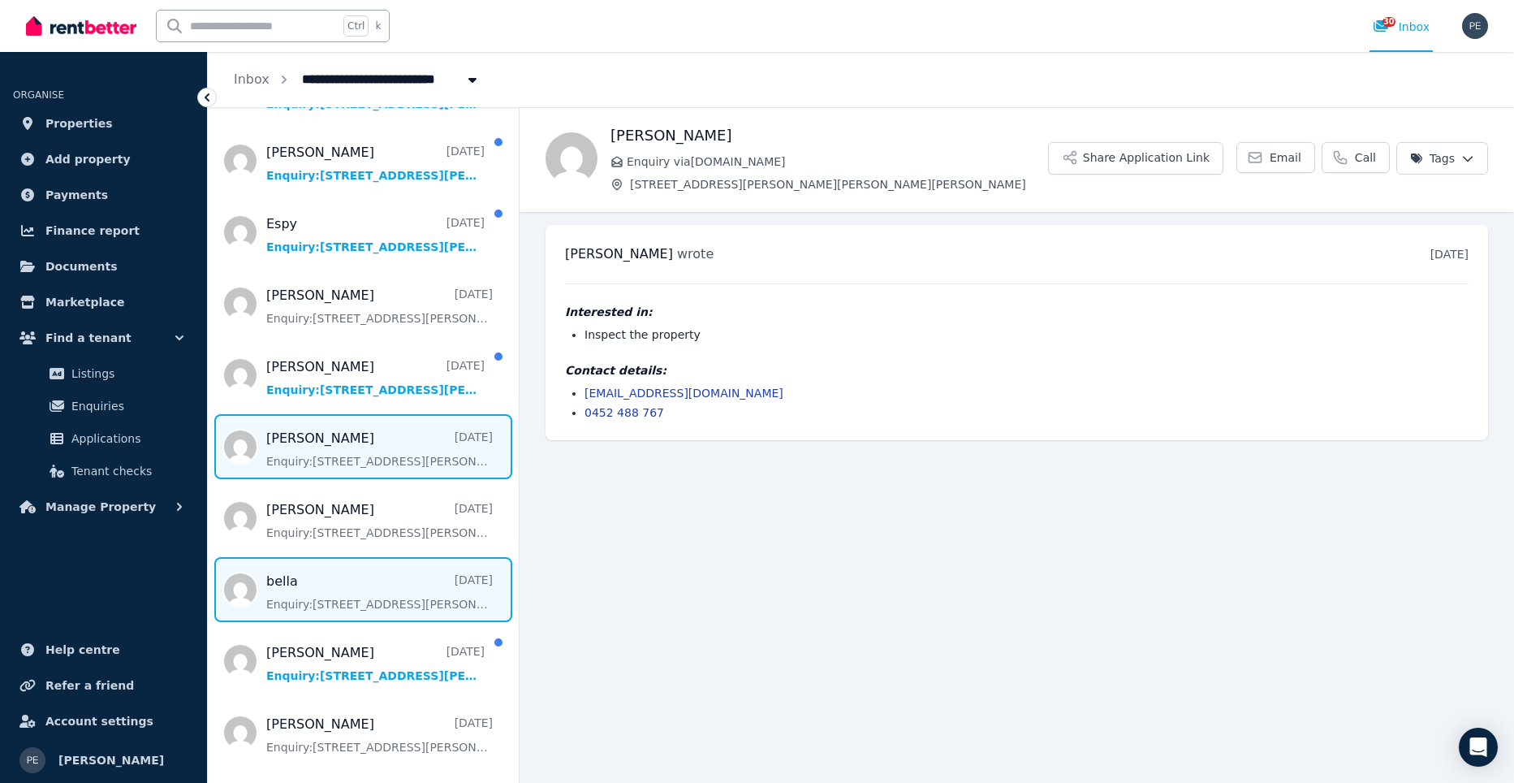
click at [337, 584] on span "Message list" at bounding box center [363, 589] width 311 height 65
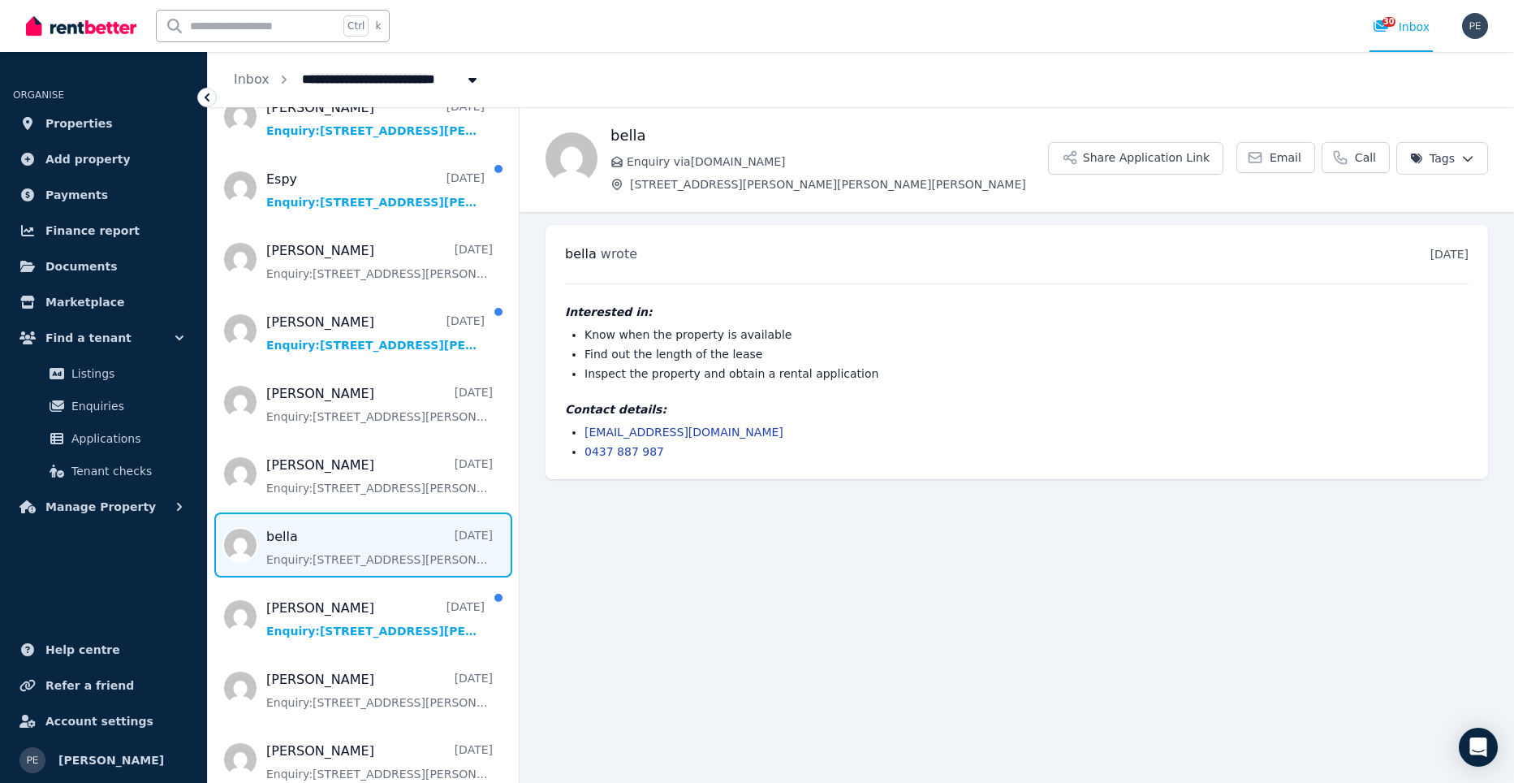
scroll to position [812, 0]
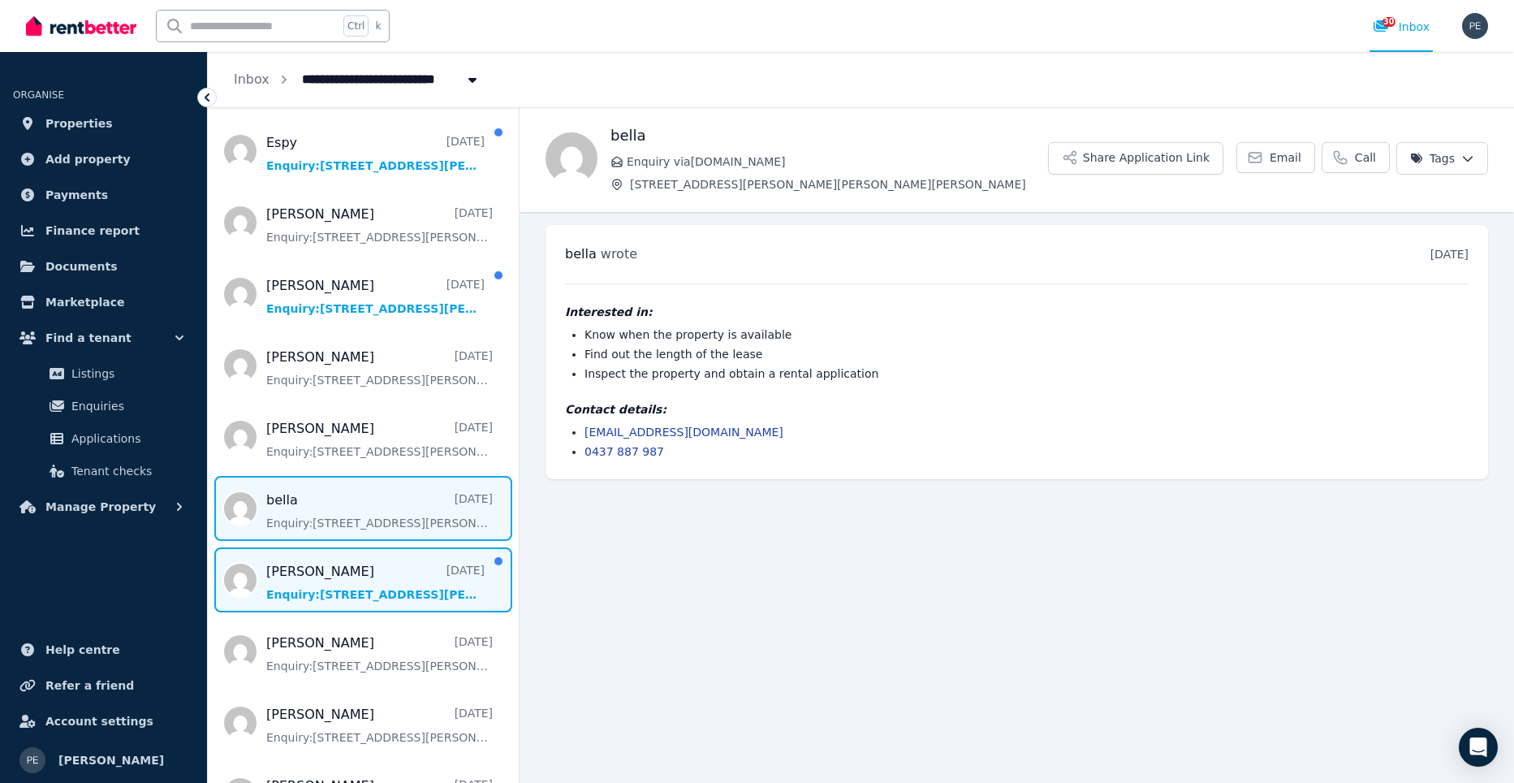
drag, startPoint x: 377, startPoint y: 546, endPoint x: 335, endPoint y: 574, distance: 50.2
click at [335, 574] on span "Message list" at bounding box center [363, 579] width 311 height 65
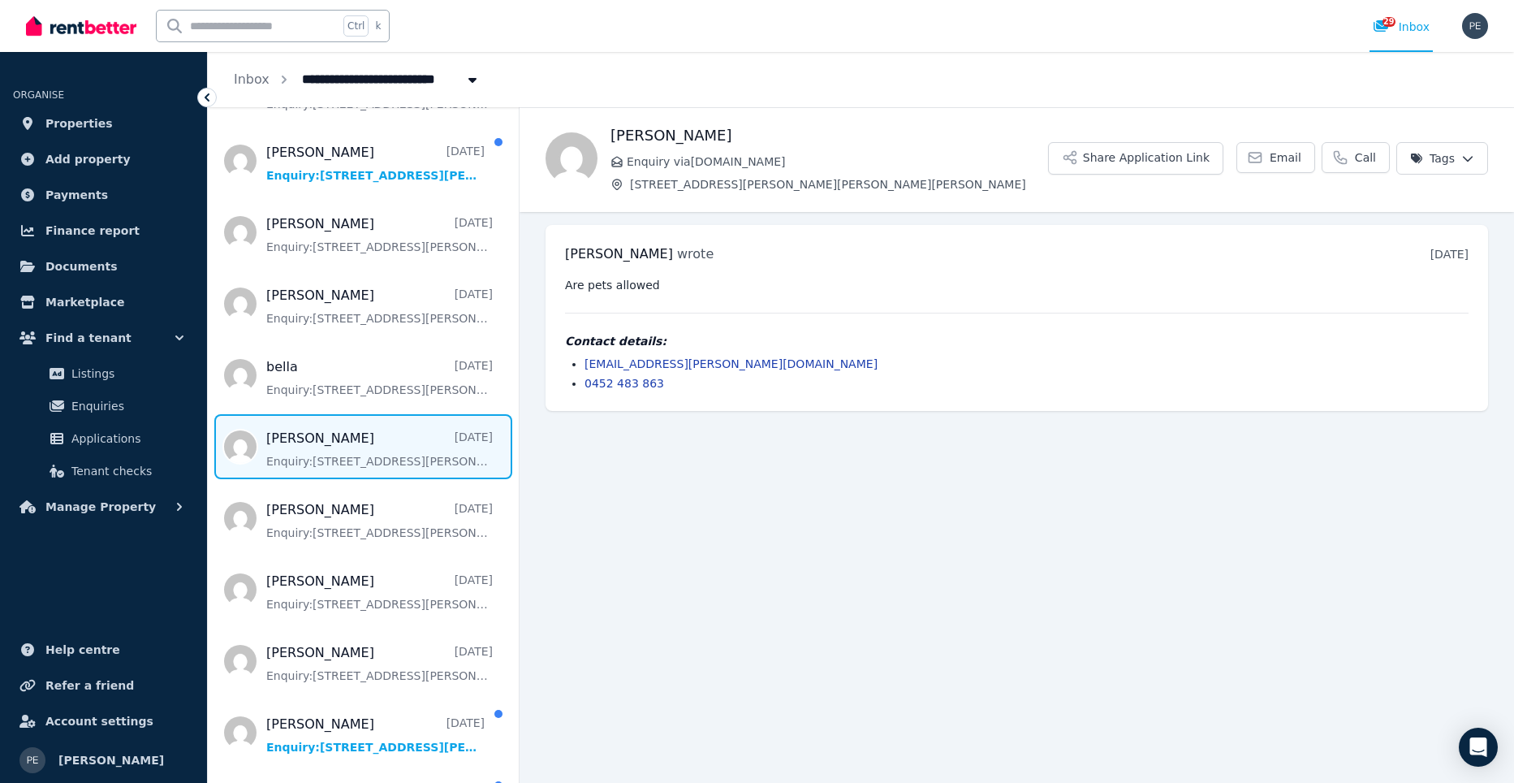
scroll to position [974, 0]
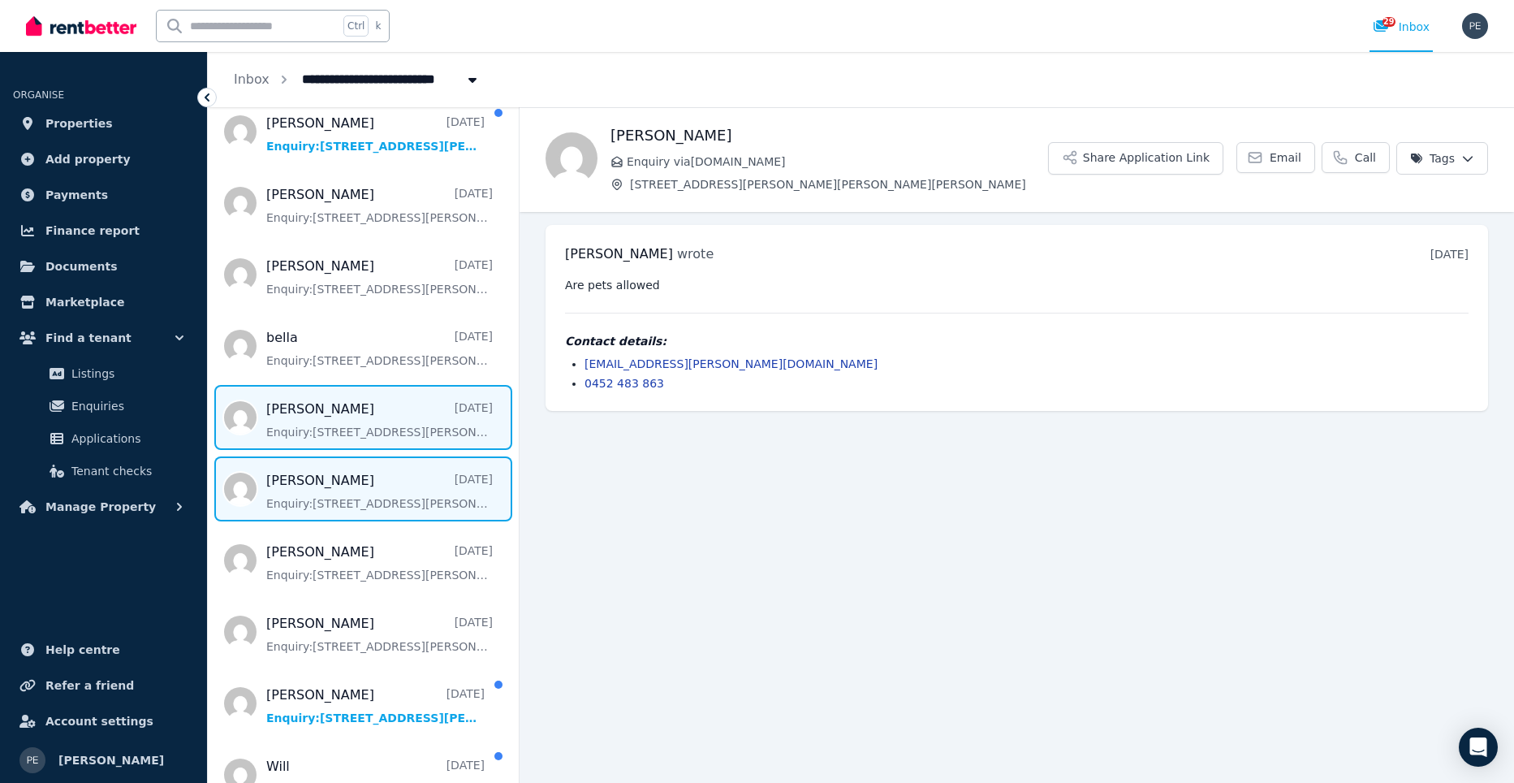
drag, startPoint x: 336, startPoint y: 481, endPoint x: 323, endPoint y: 461, distance: 23.4
click at [323, 461] on span "Message list" at bounding box center [363, 488] width 311 height 65
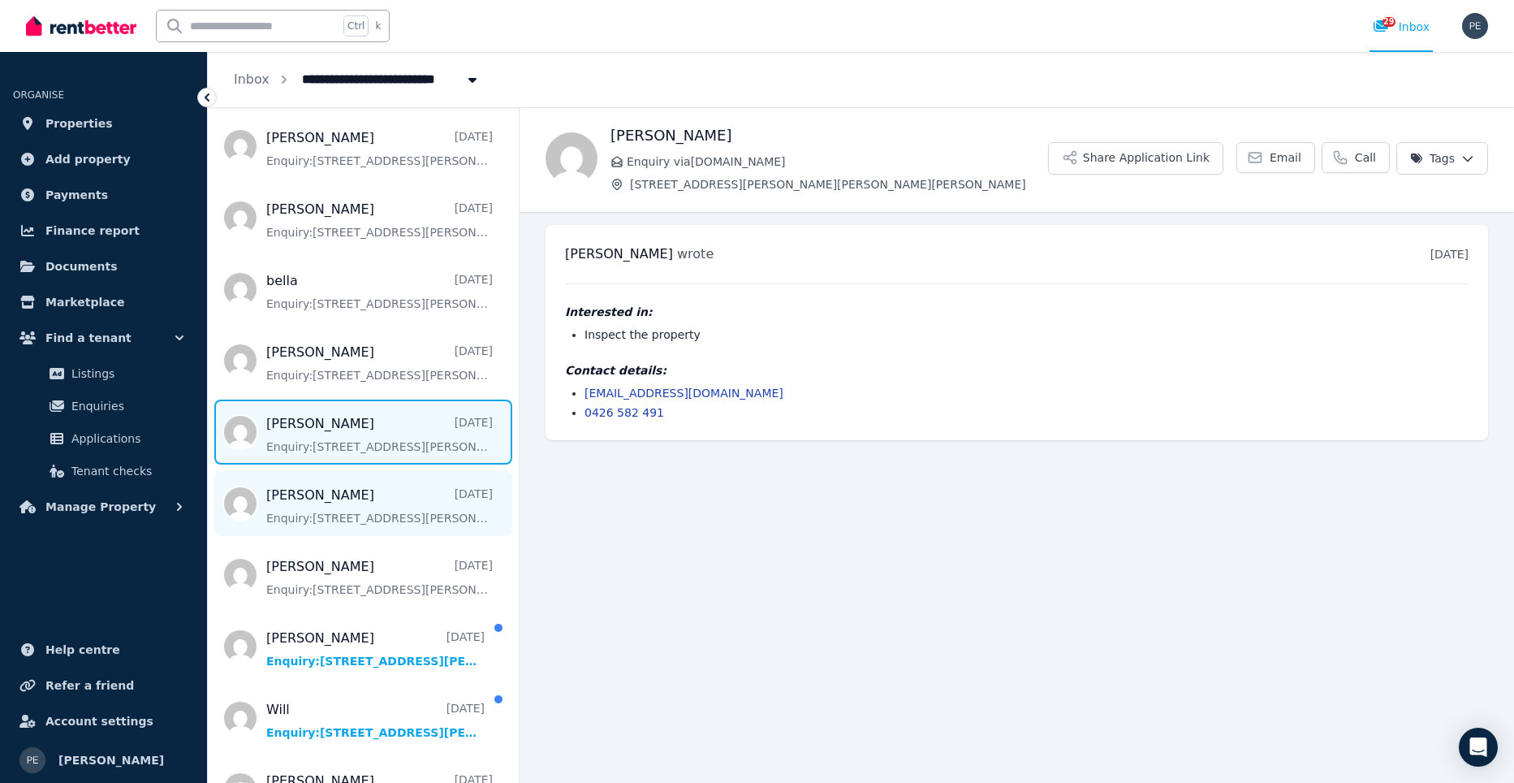
scroll to position [1056, 0]
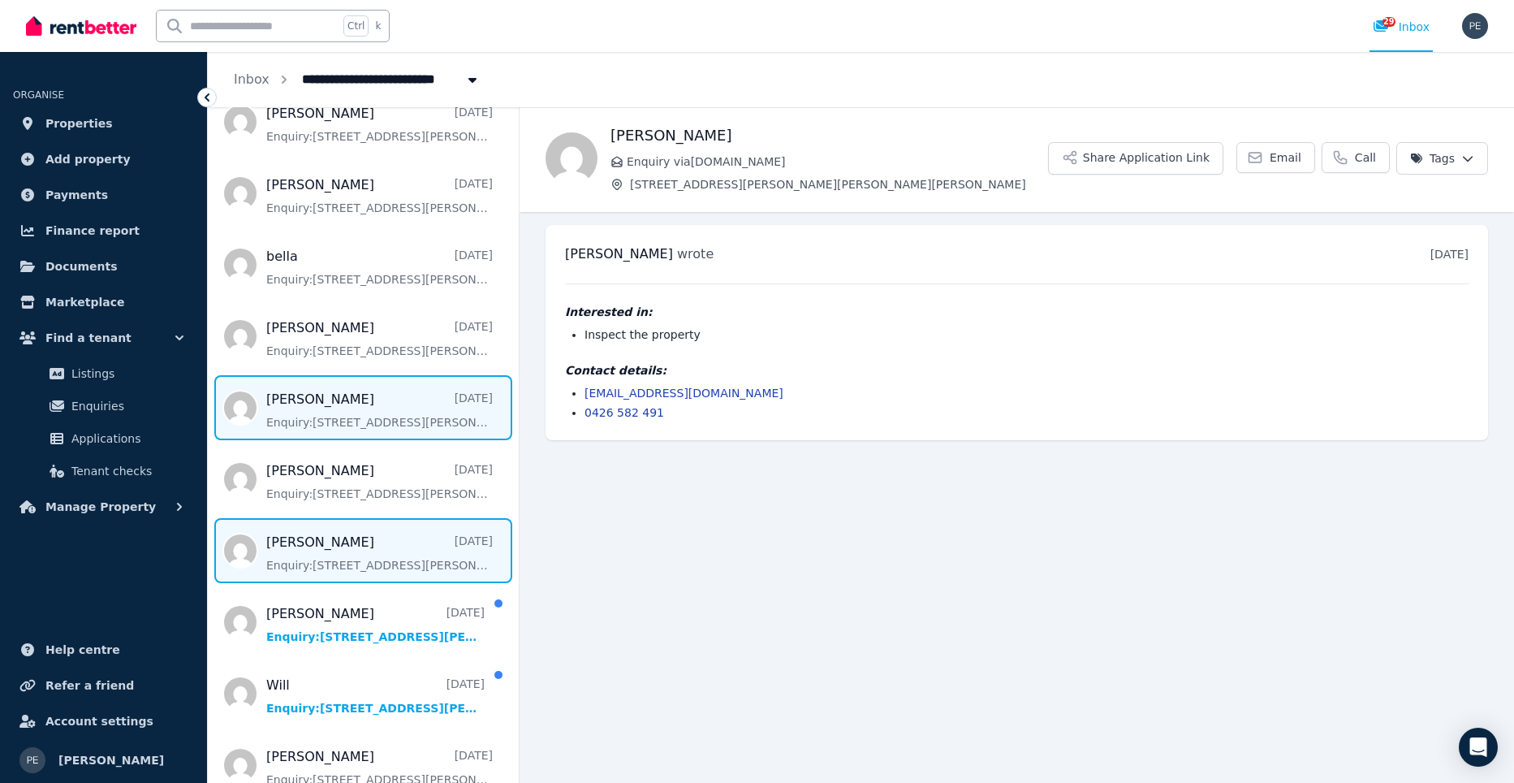
drag, startPoint x: 321, startPoint y: 529, endPoint x: 292, endPoint y: 520, distance: 30.8
click at [292, 520] on span "Message list" at bounding box center [363, 550] width 311 height 65
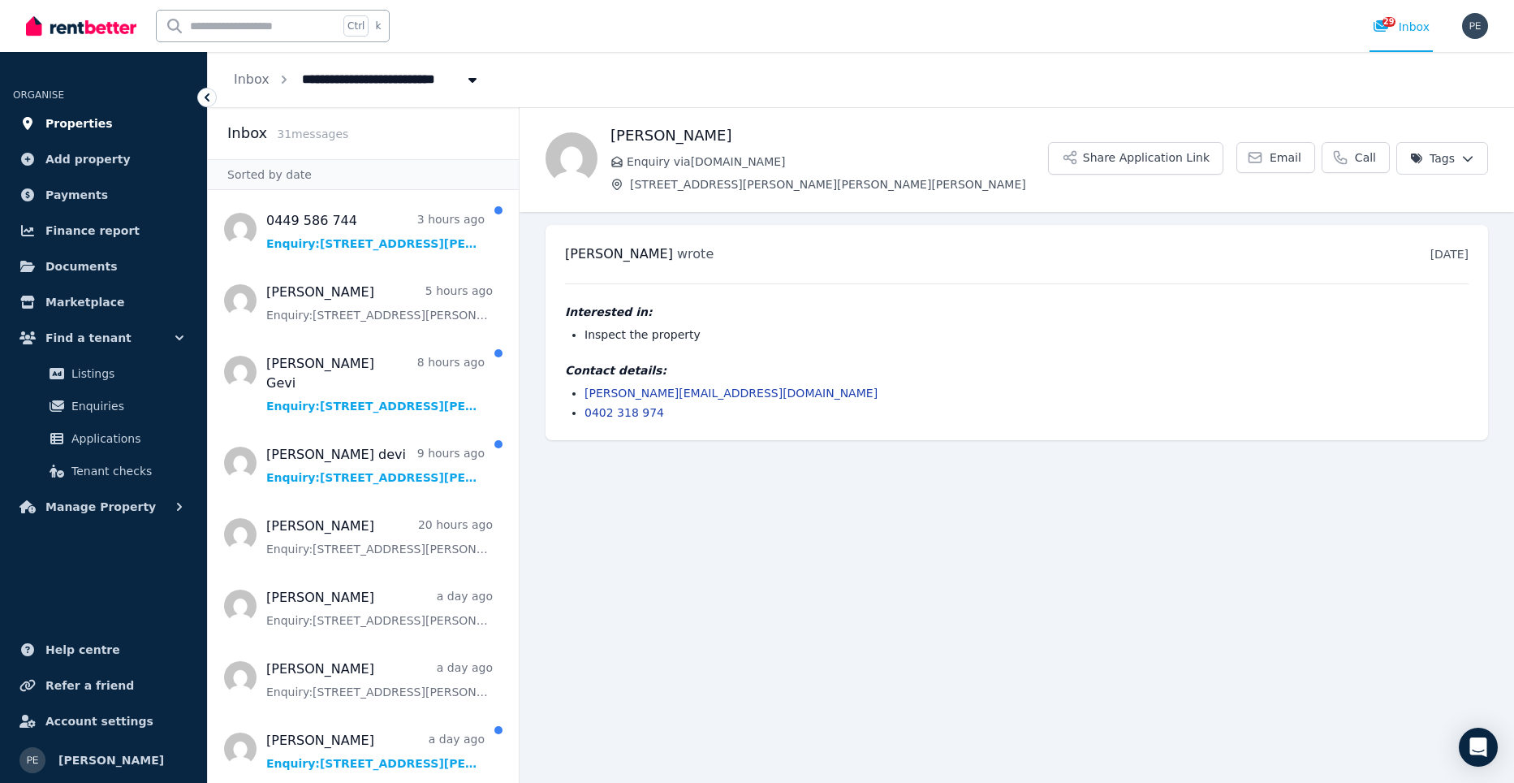
click at [97, 124] on span "Properties" at bounding box center [78, 123] width 67 height 19
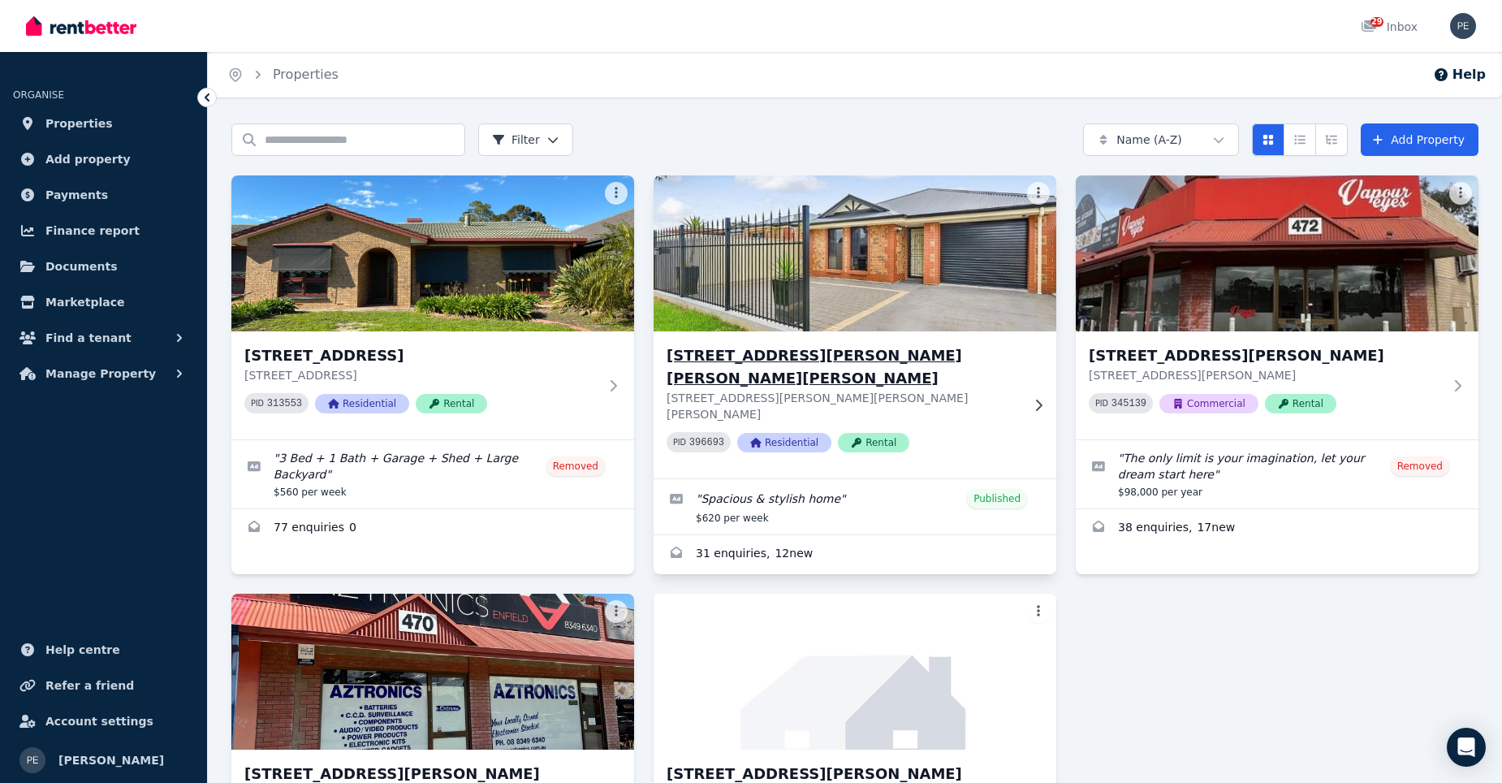
click at [978, 311] on img at bounding box center [855, 253] width 423 height 164
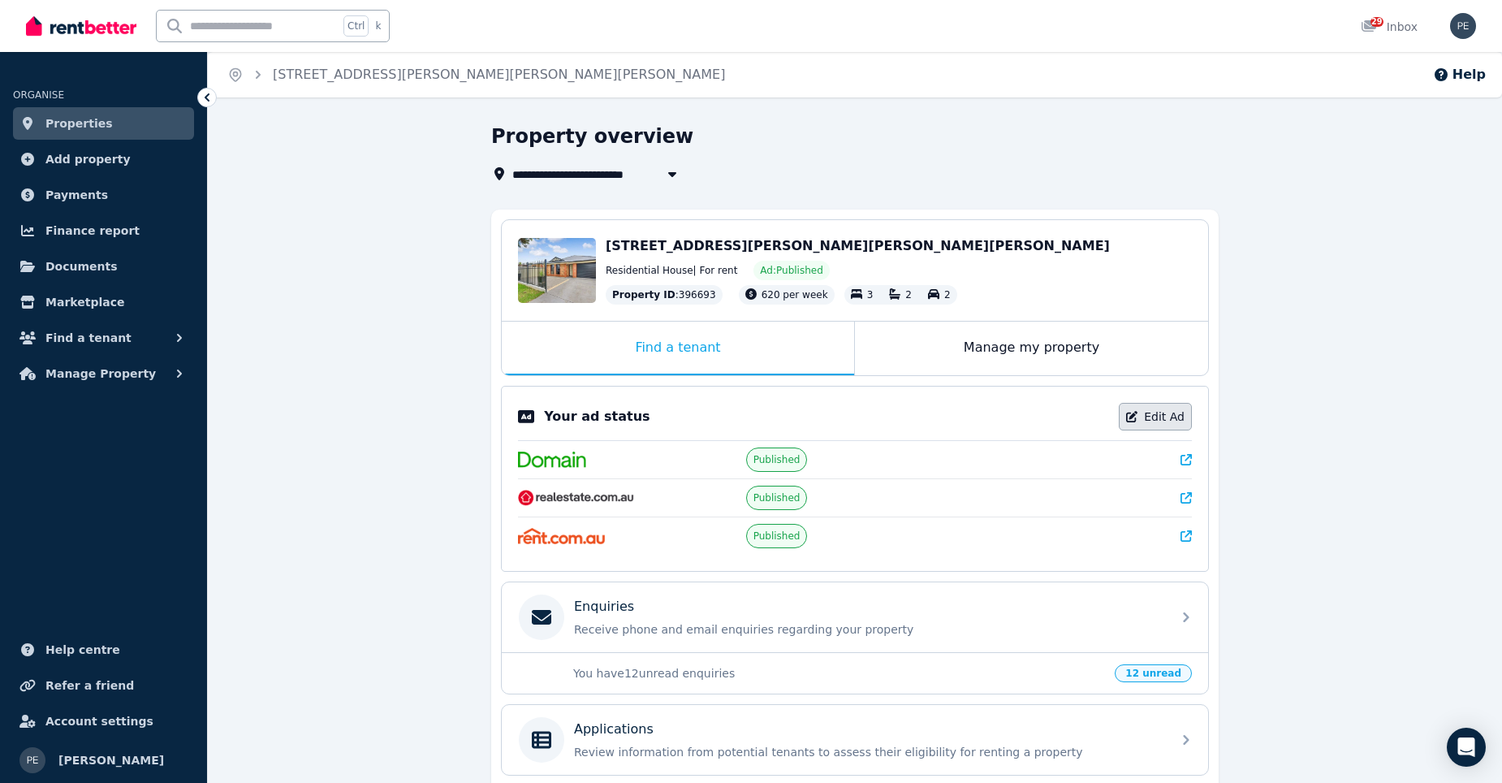
click at [1134, 420] on icon at bounding box center [1131, 416] width 11 height 11
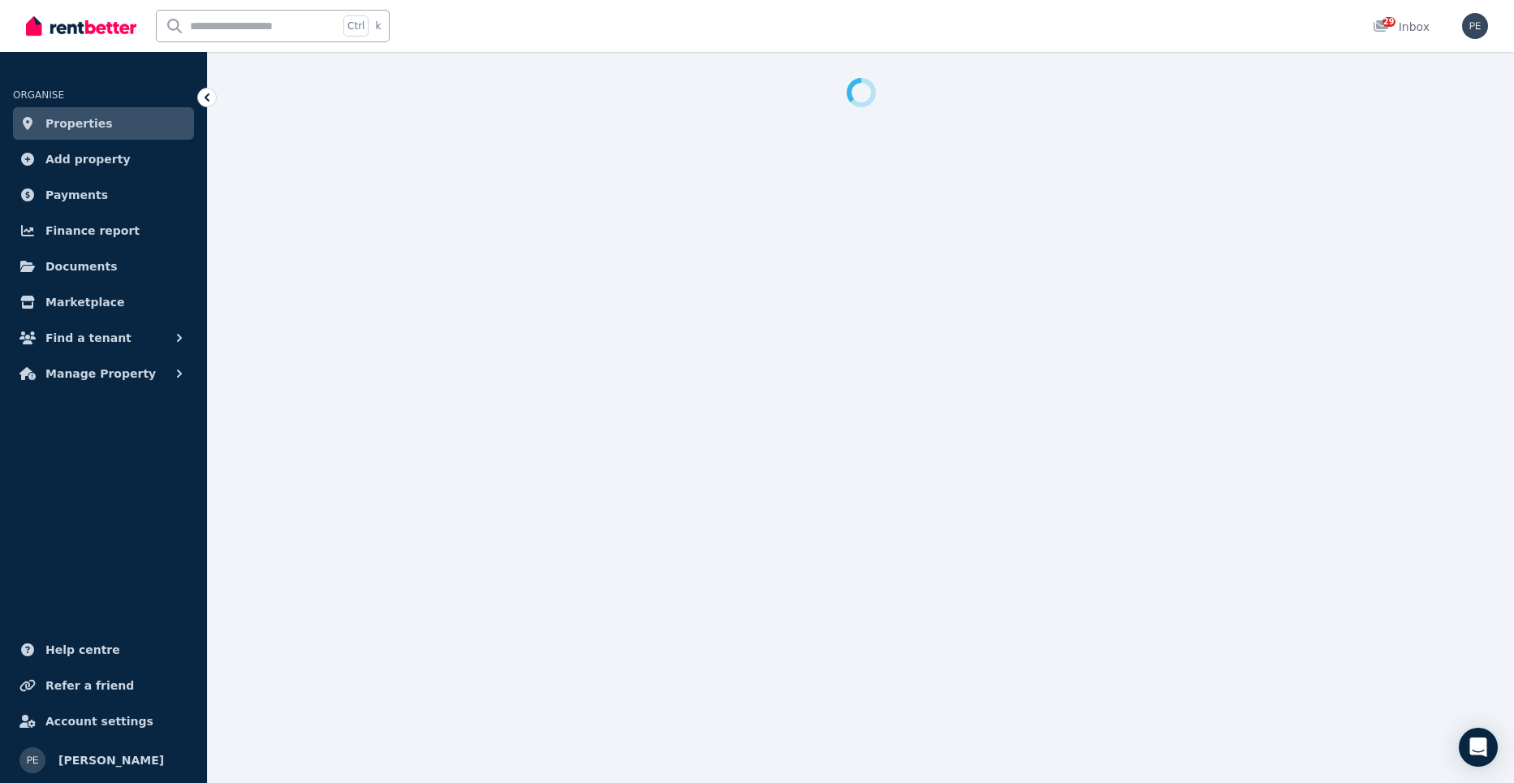
select select "**********"
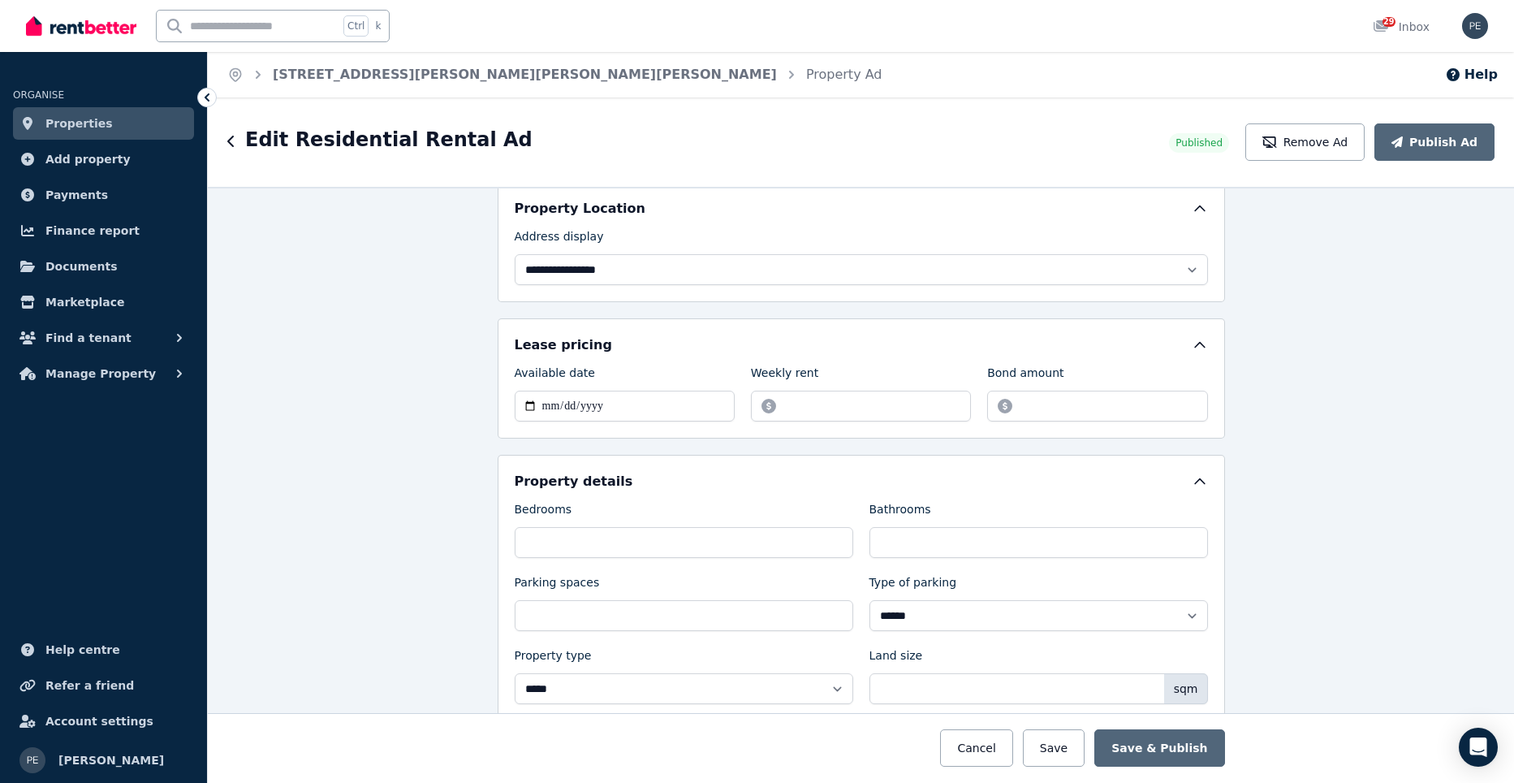
scroll to position [406, 0]
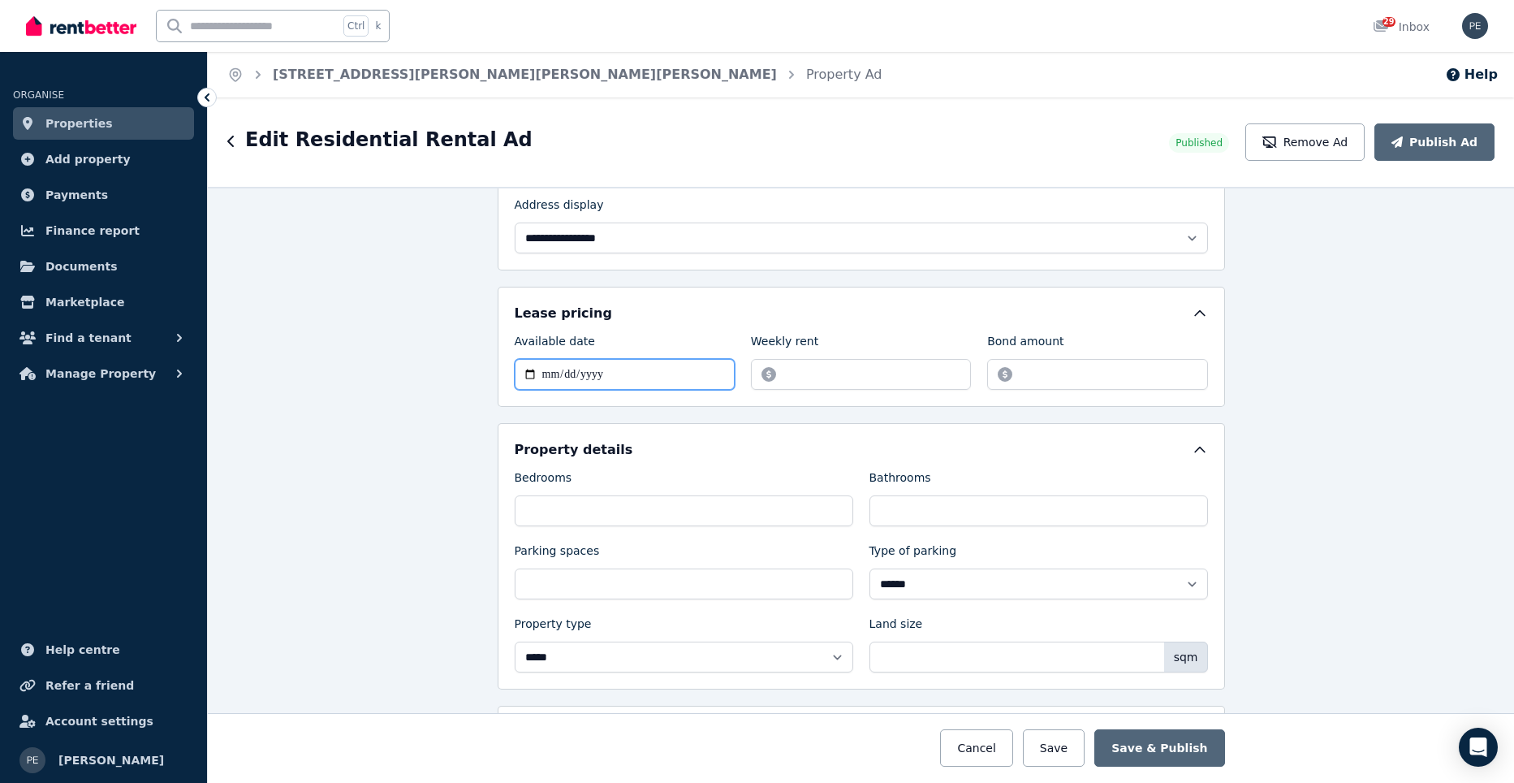
click at [677, 375] on input "**********" at bounding box center [625, 374] width 220 height 31
click at [525, 372] on input "**********" at bounding box center [625, 374] width 220 height 31
type input "**********"
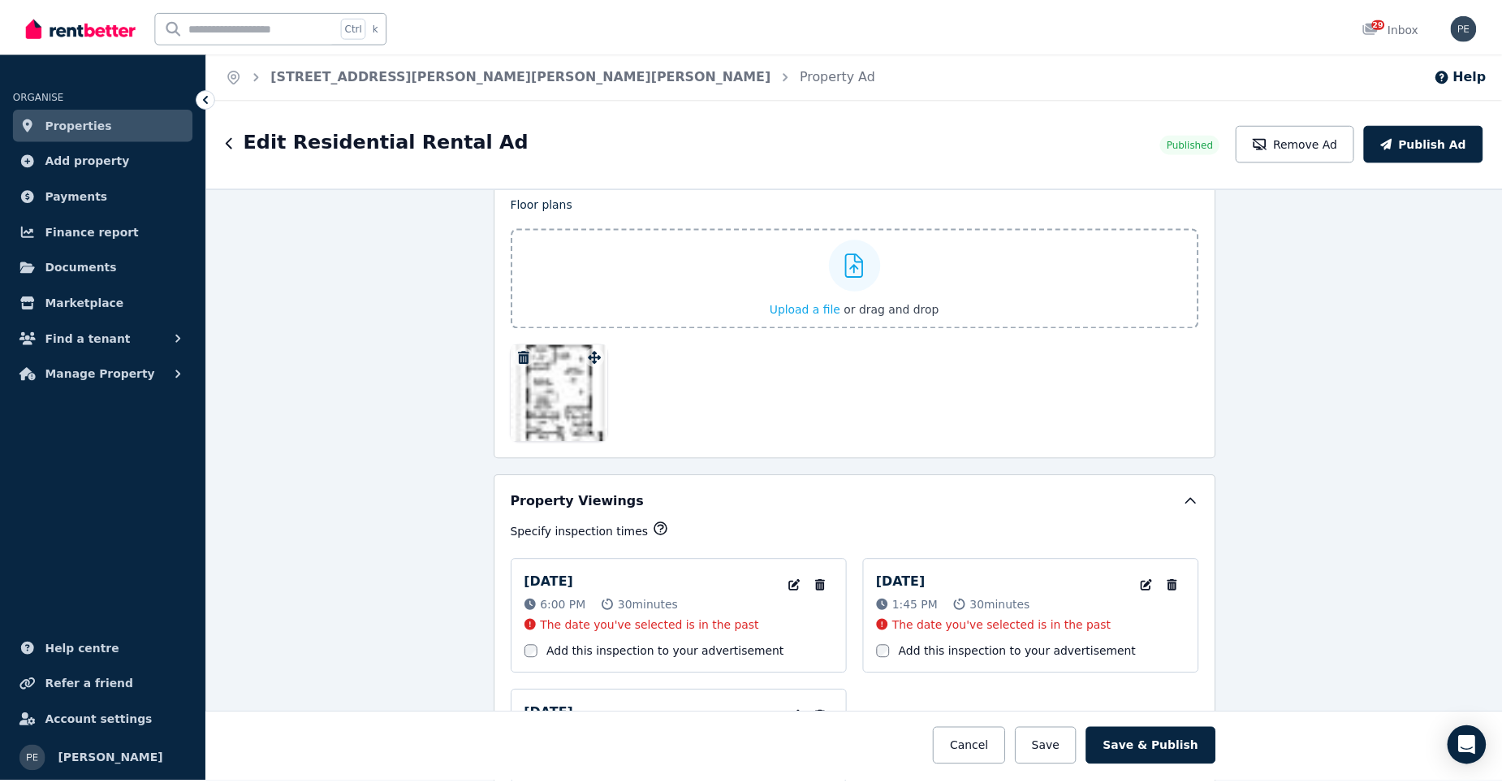
scroll to position [2599, 0]
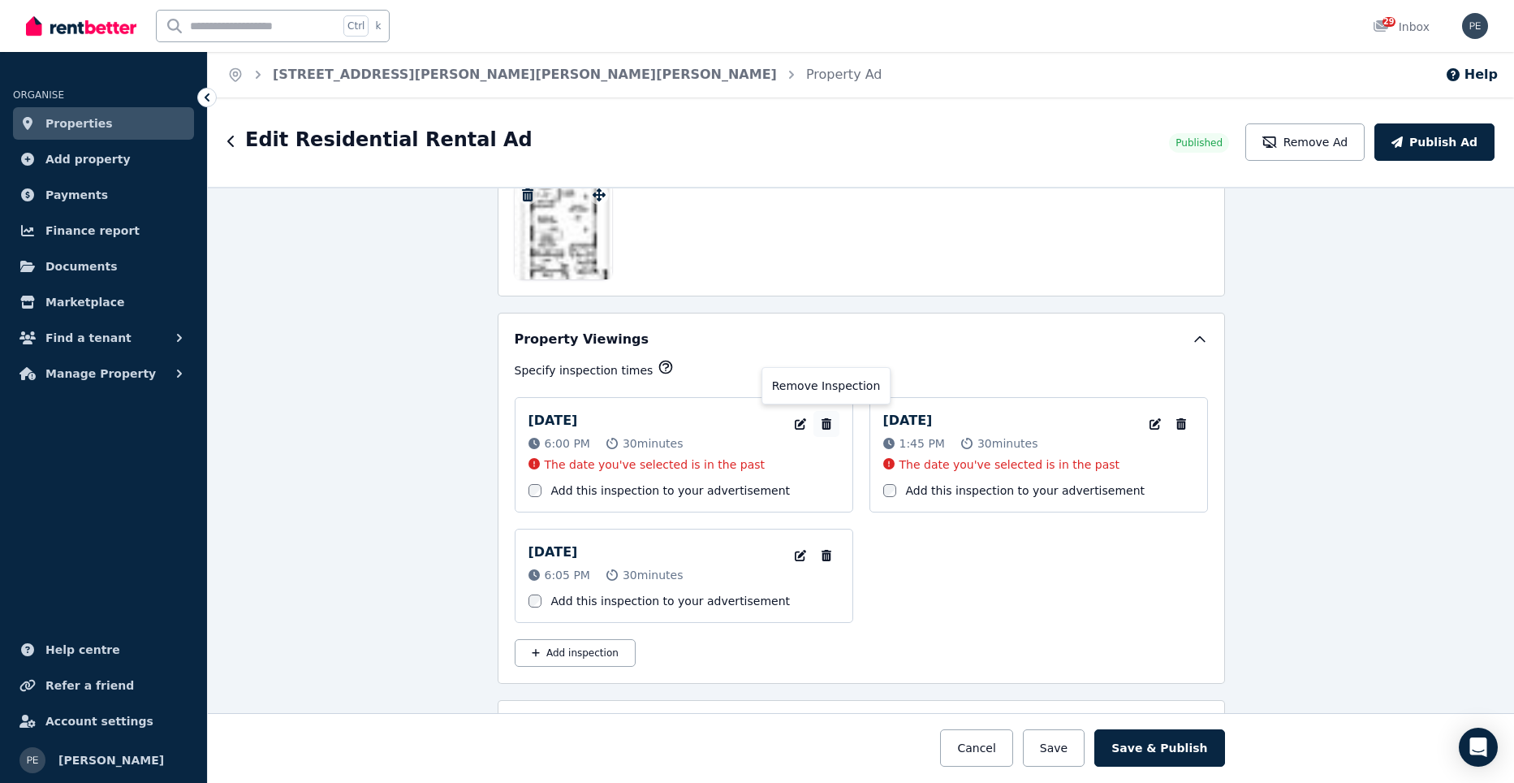
click at [820, 420] on icon "button" at bounding box center [827, 423] width 16 height 11
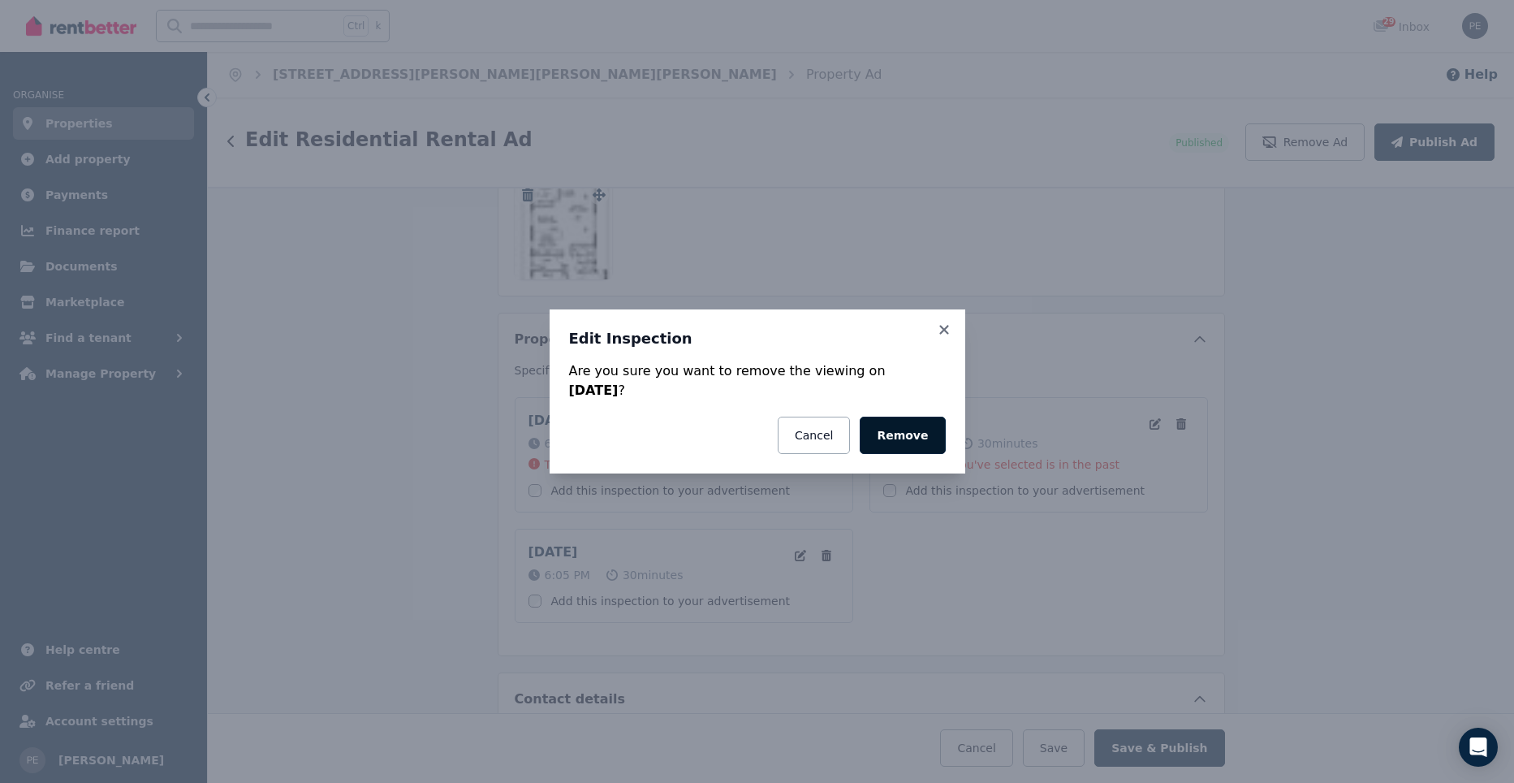
click at [879, 426] on button "Remove" at bounding box center [902, 435] width 85 height 37
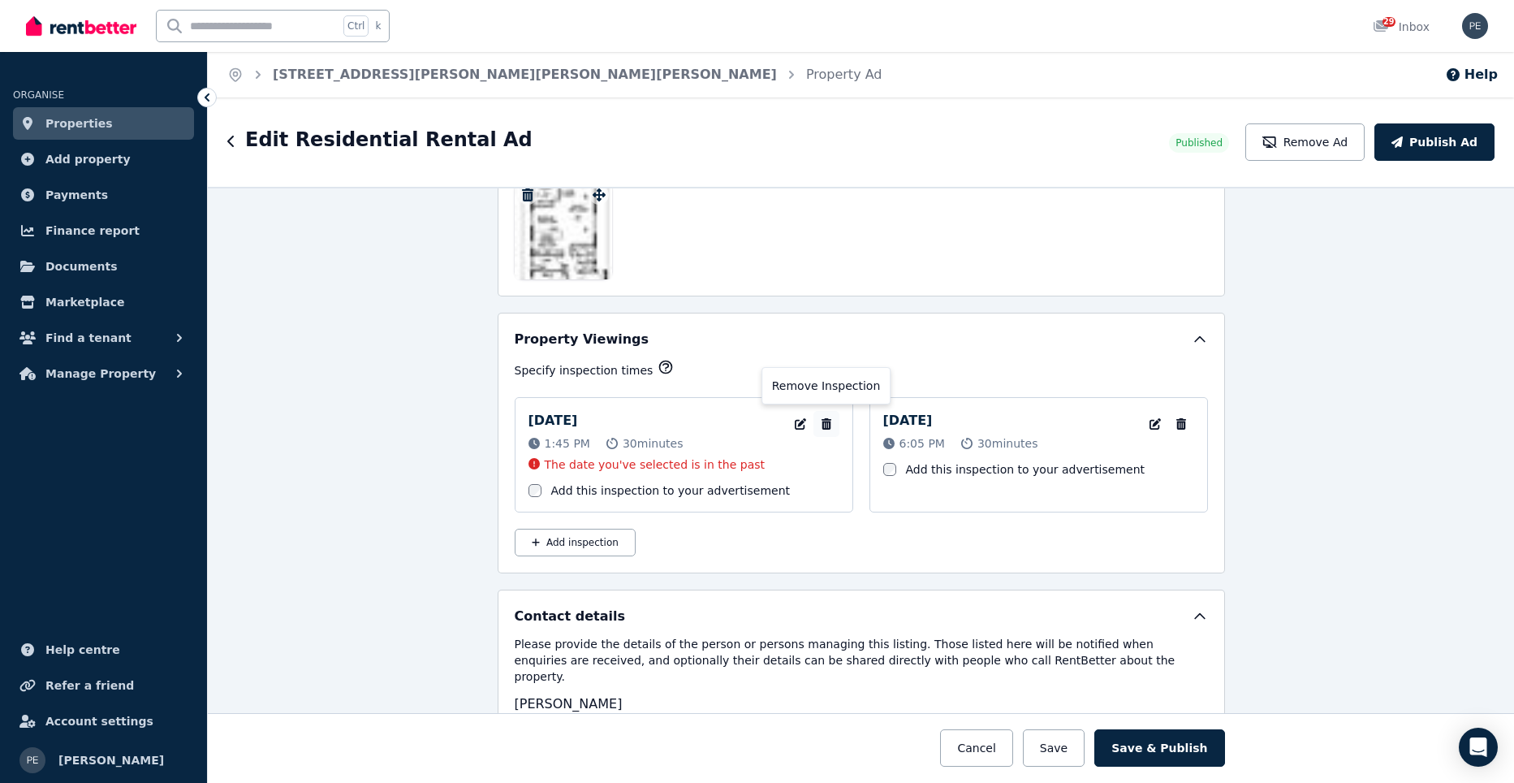
click at [821, 424] on icon "button" at bounding box center [826, 423] width 10 height 11
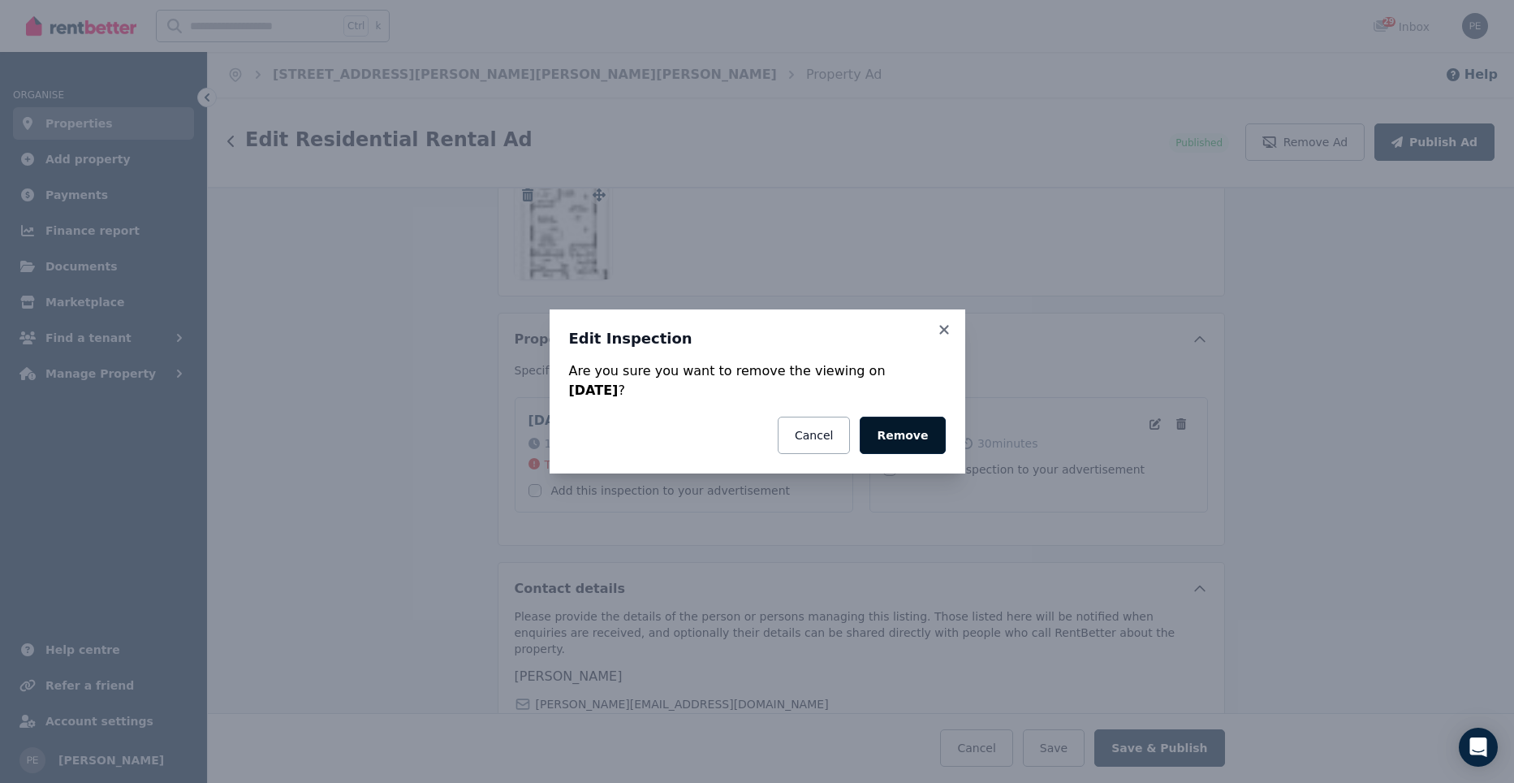
click at [900, 438] on button "Remove" at bounding box center [902, 435] width 85 height 37
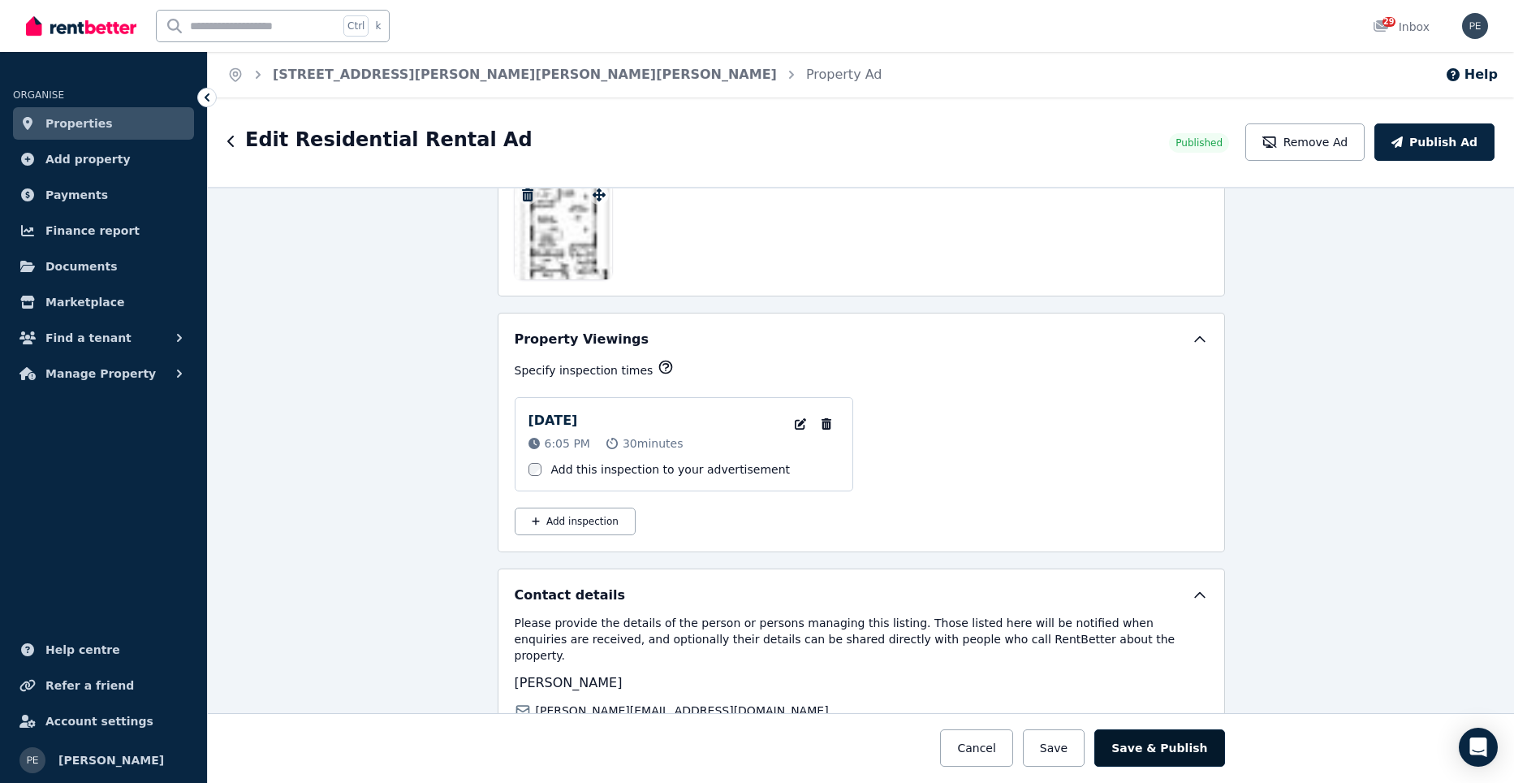
click at [1155, 752] on button "Save & Publish" at bounding box center [1160, 747] width 130 height 37
